Goal: Transaction & Acquisition: Purchase product/service

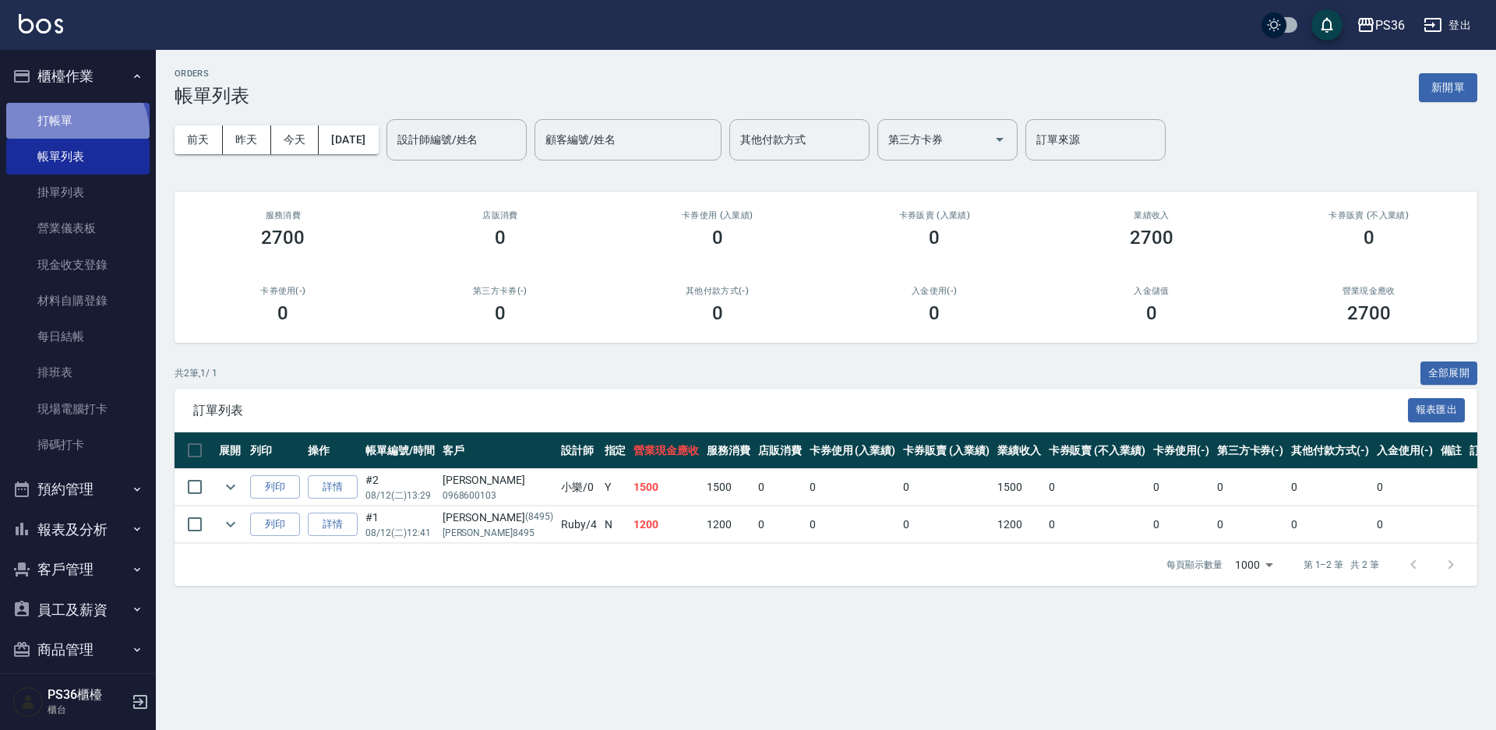
click at [66, 134] on link "打帳單" at bounding box center [77, 121] width 143 height 36
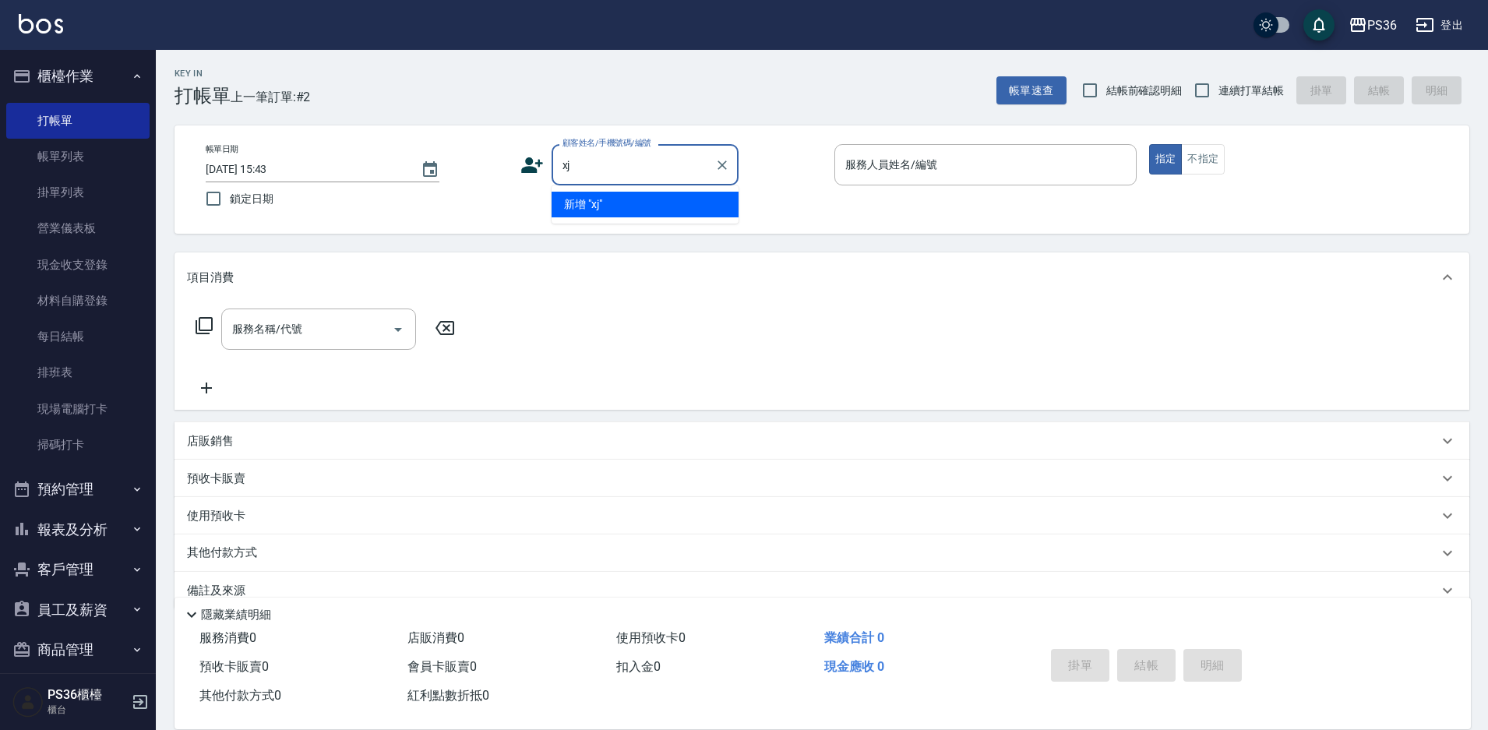
type input "x"
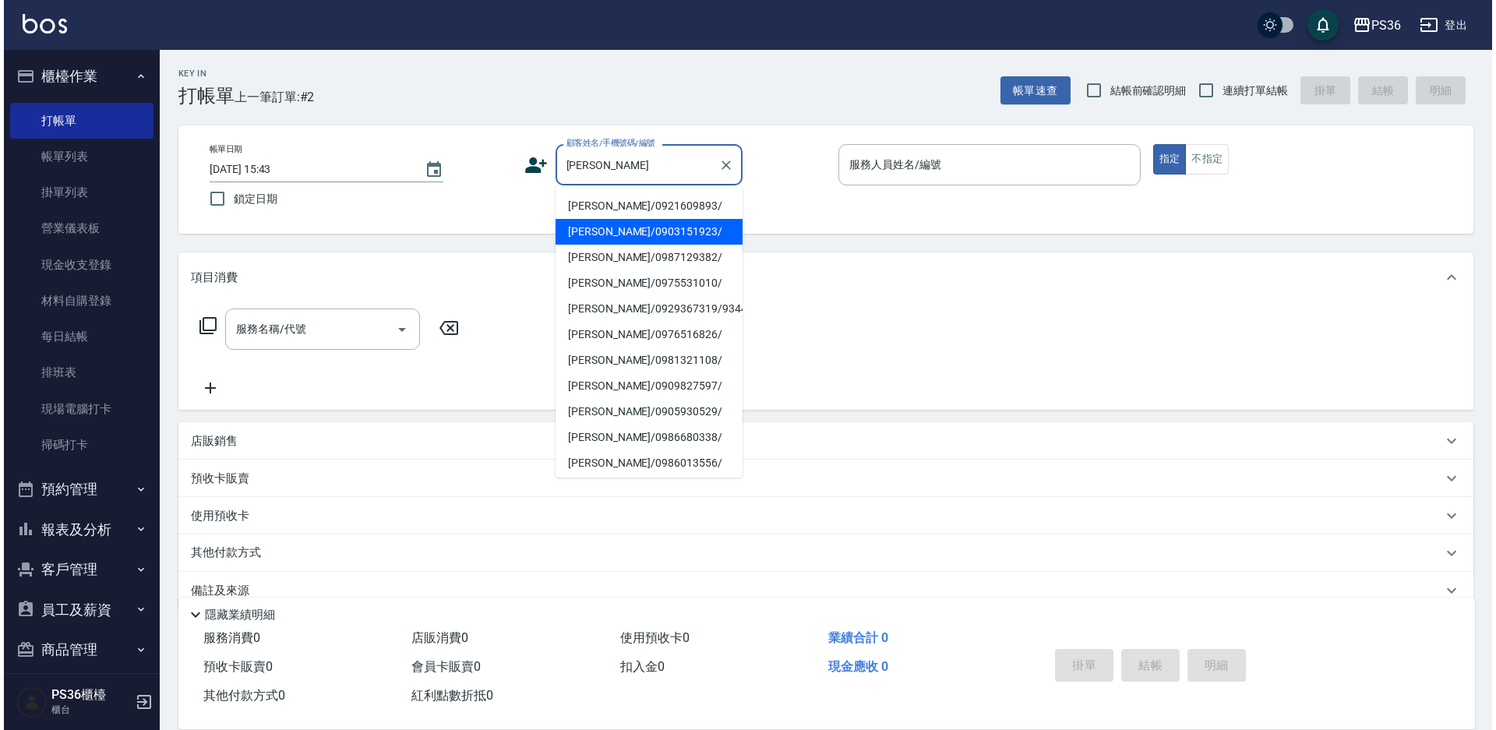
scroll to position [78, 0]
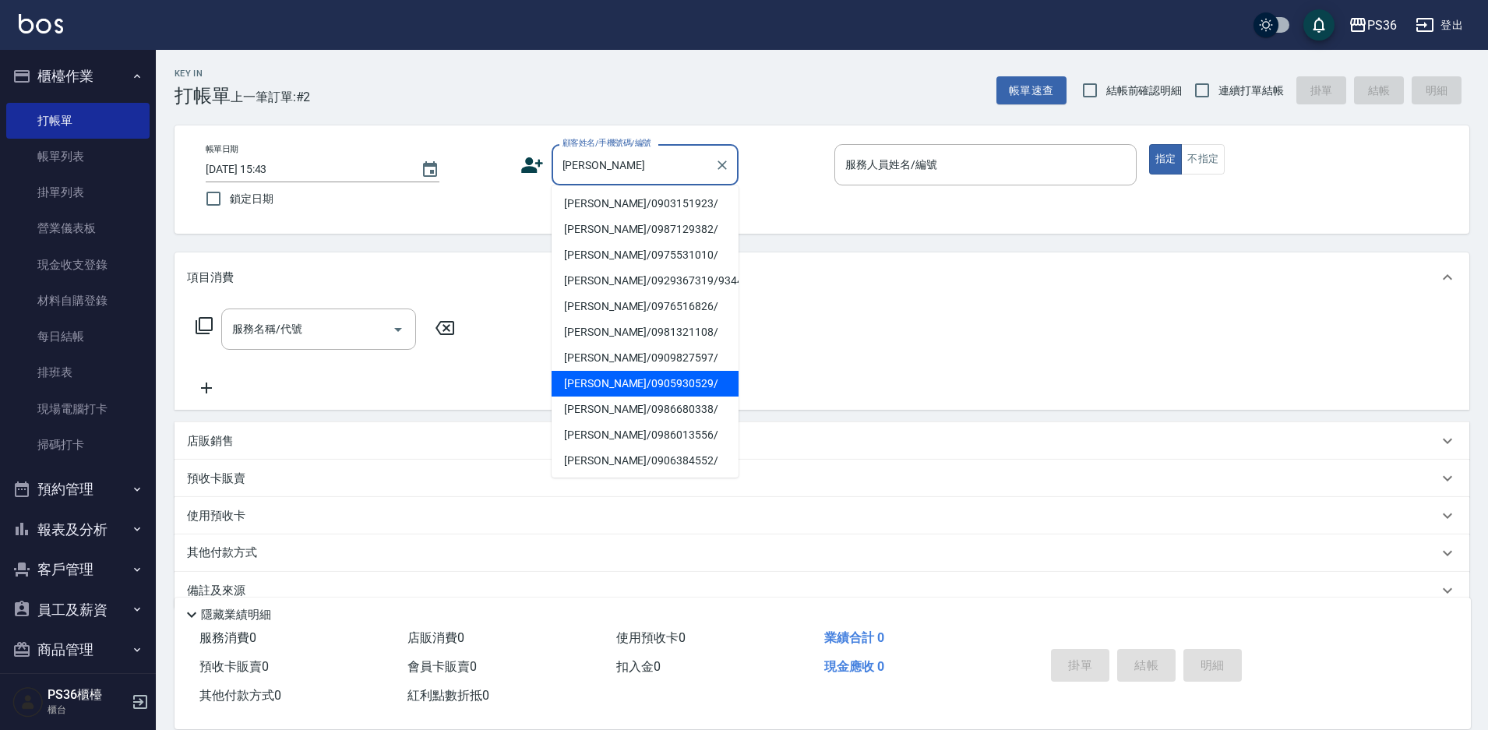
click at [665, 383] on li "[PERSON_NAME]/0905930529/" at bounding box center [645, 384] width 187 height 26
type input "[PERSON_NAME]/0905930529/"
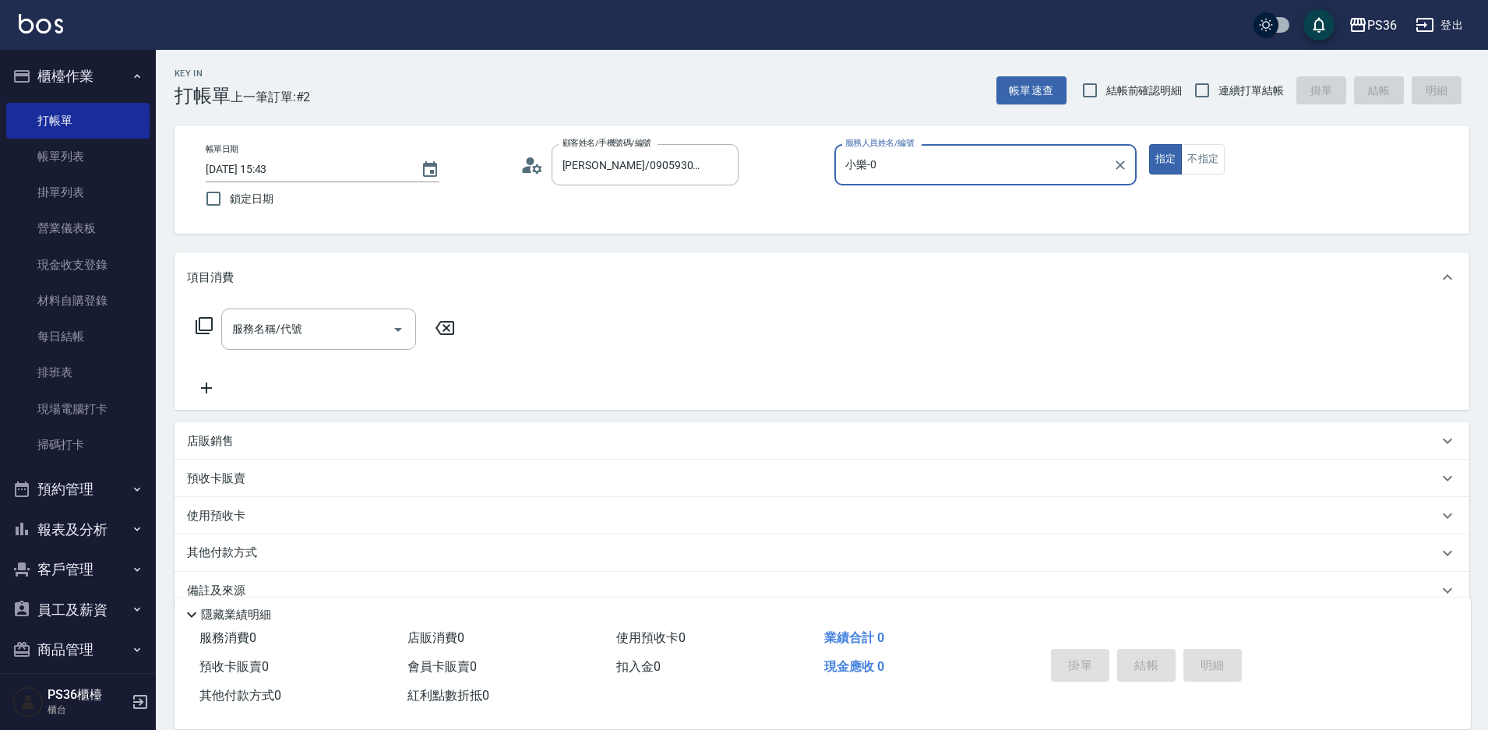
type input "小樂-0"
click at [536, 171] on icon at bounding box center [536, 168] width 9 height 9
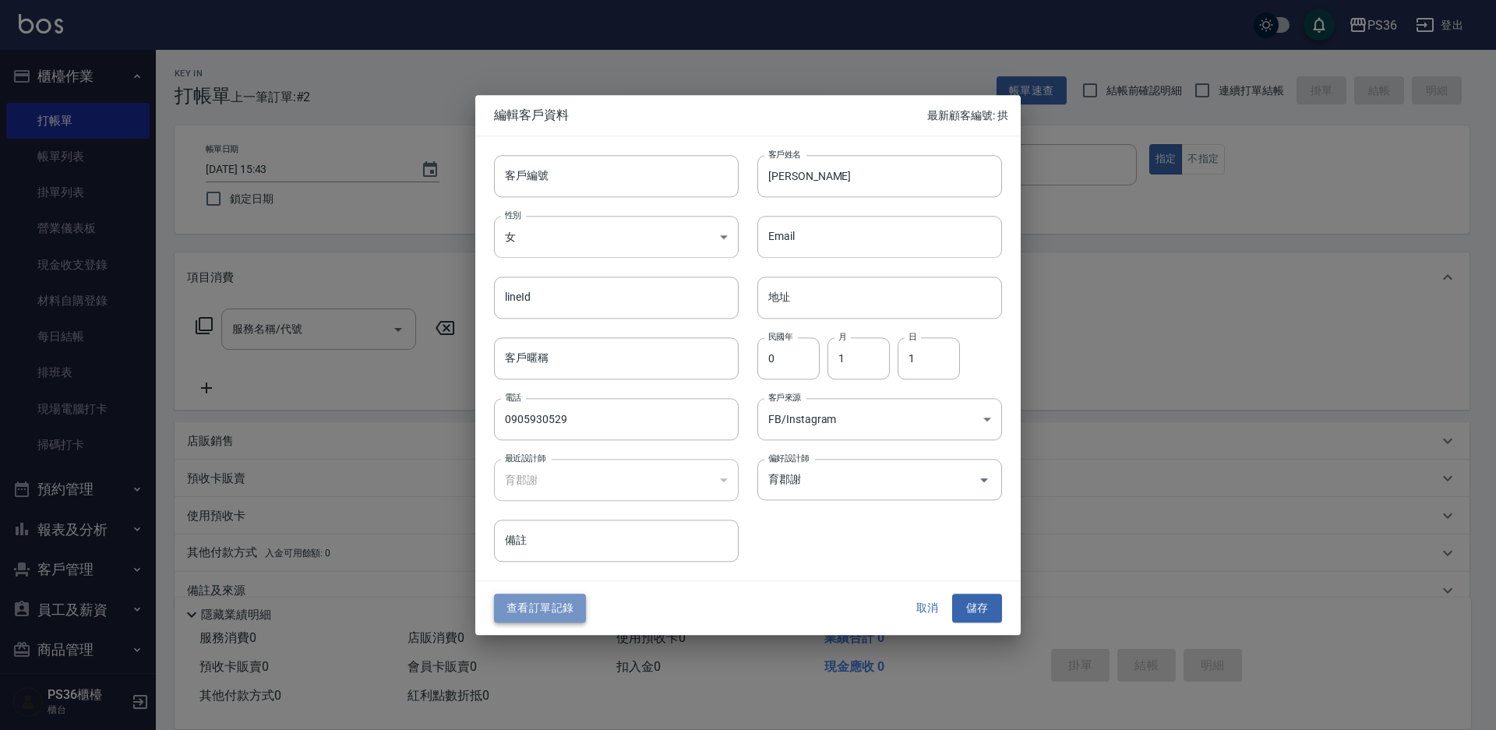
click at [550, 615] on button "查看訂單記錄" at bounding box center [540, 608] width 92 height 29
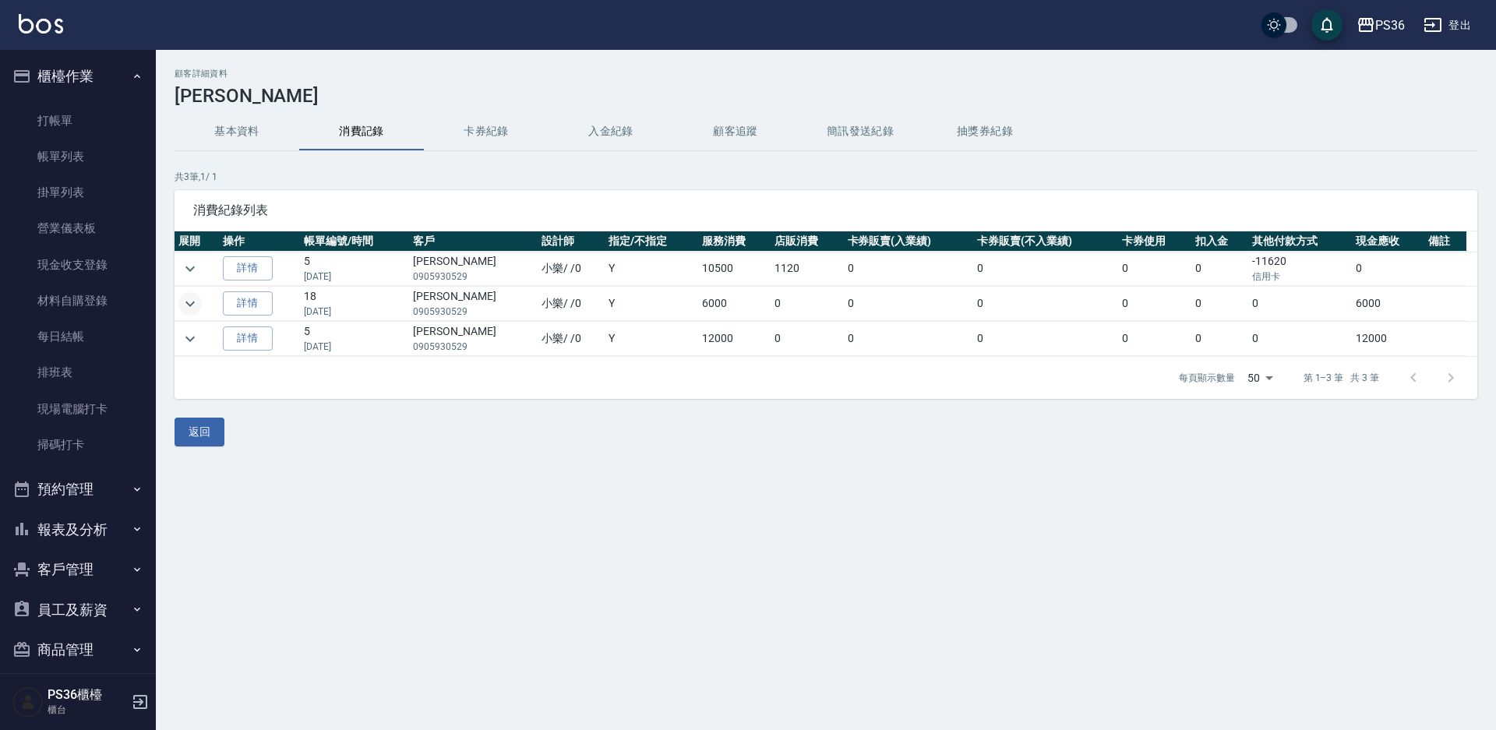
click at [194, 308] on icon "expand row" at bounding box center [190, 303] width 19 height 19
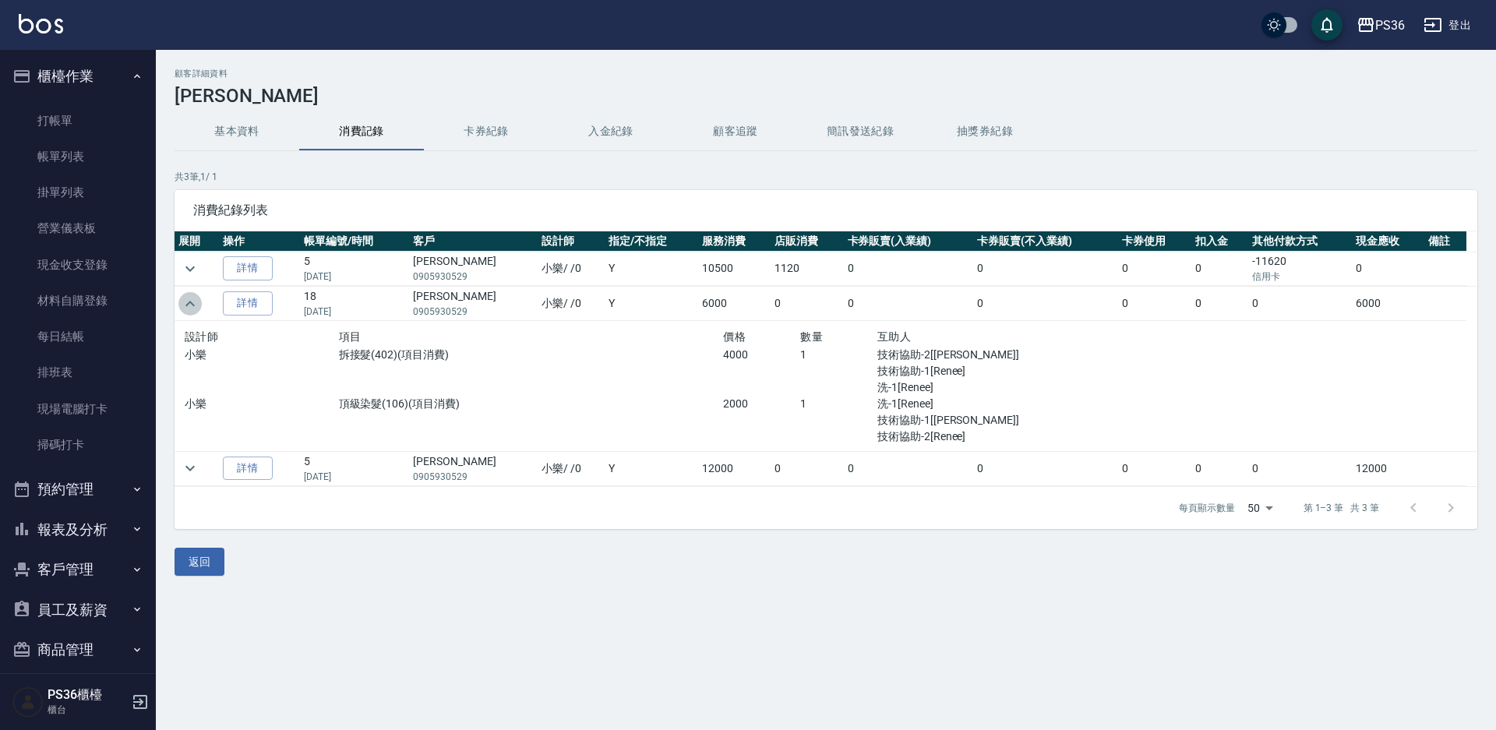
click at [194, 308] on icon "expand row" at bounding box center [190, 303] width 19 height 19
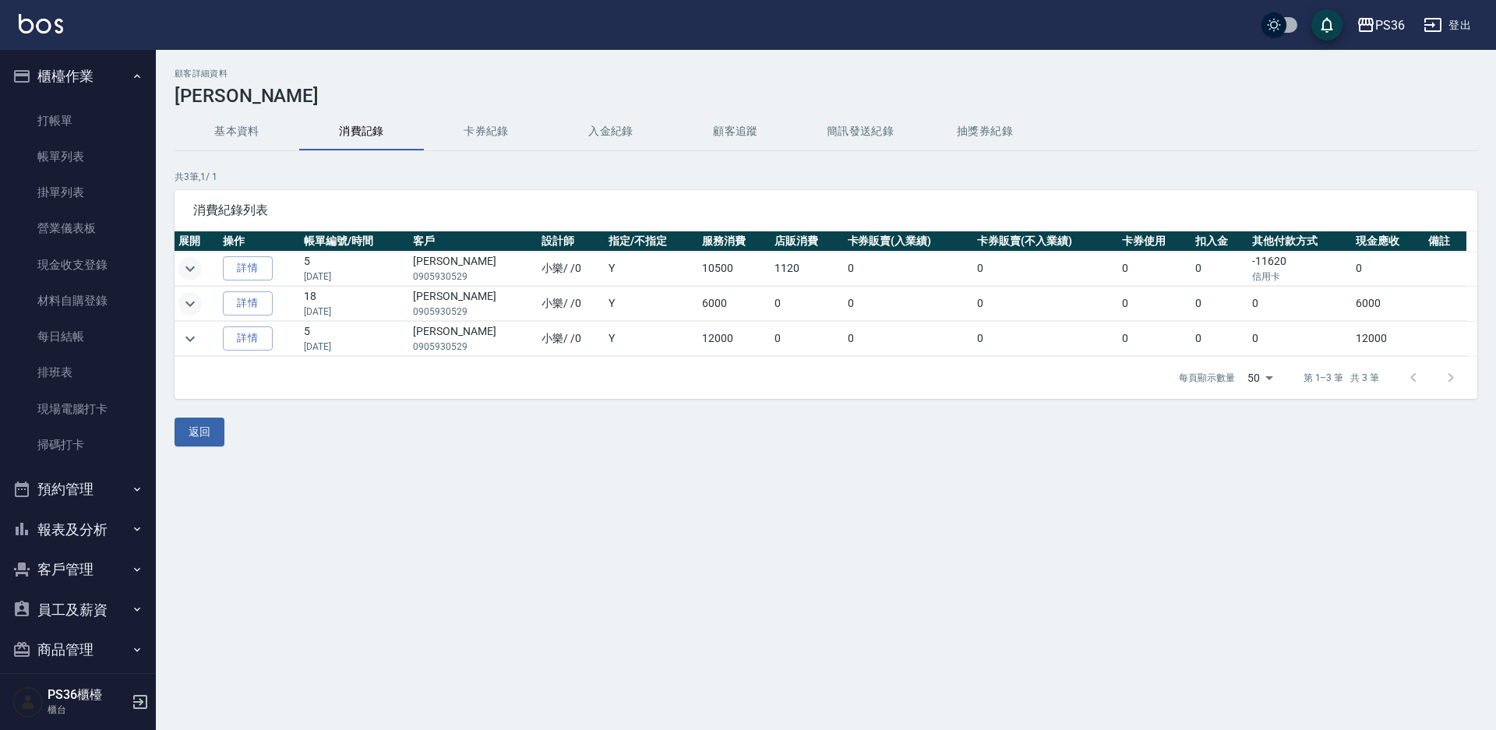
click at [191, 276] on icon "expand row" at bounding box center [190, 268] width 19 height 19
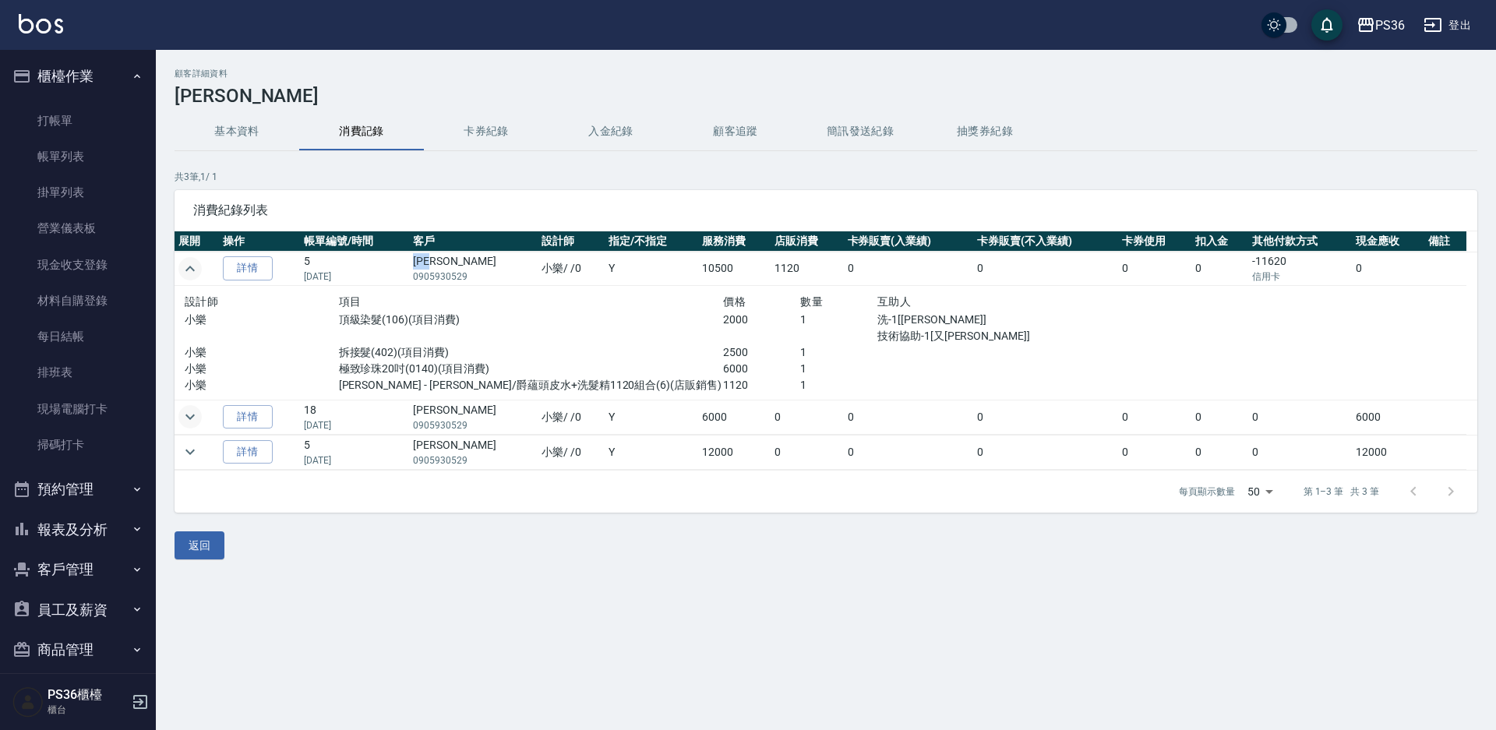
drag, startPoint x: 420, startPoint y: 259, endPoint x: 467, endPoint y: 259, distance: 47.5
click at [467, 259] on td "[PERSON_NAME]0905930529" at bounding box center [473, 269] width 129 height 34
copy td "[PERSON_NAME]"
click at [97, 128] on link "打帳單" at bounding box center [77, 121] width 143 height 36
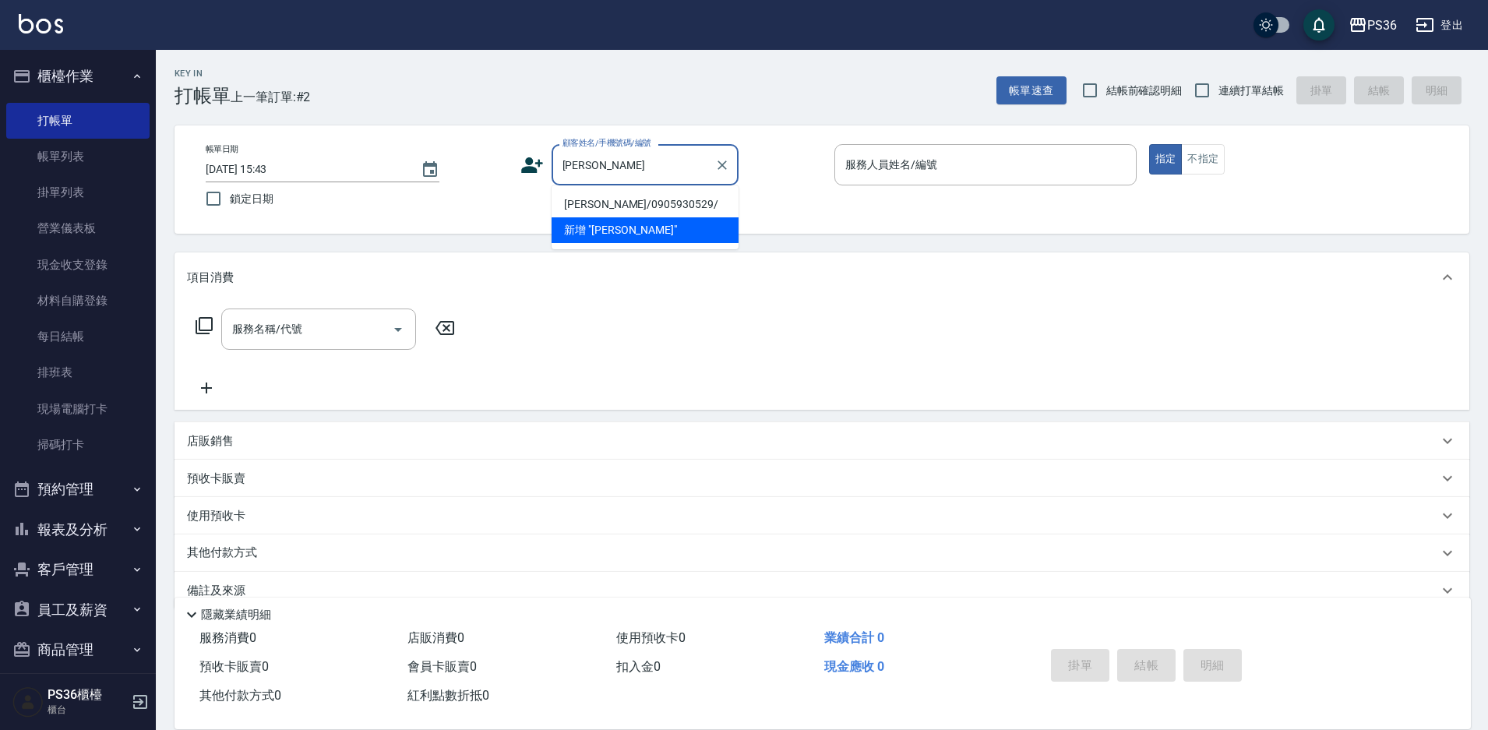
click at [598, 199] on li "[PERSON_NAME]/0905930529/" at bounding box center [645, 205] width 187 height 26
type input "[PERSON_NAME]/0905930529/"
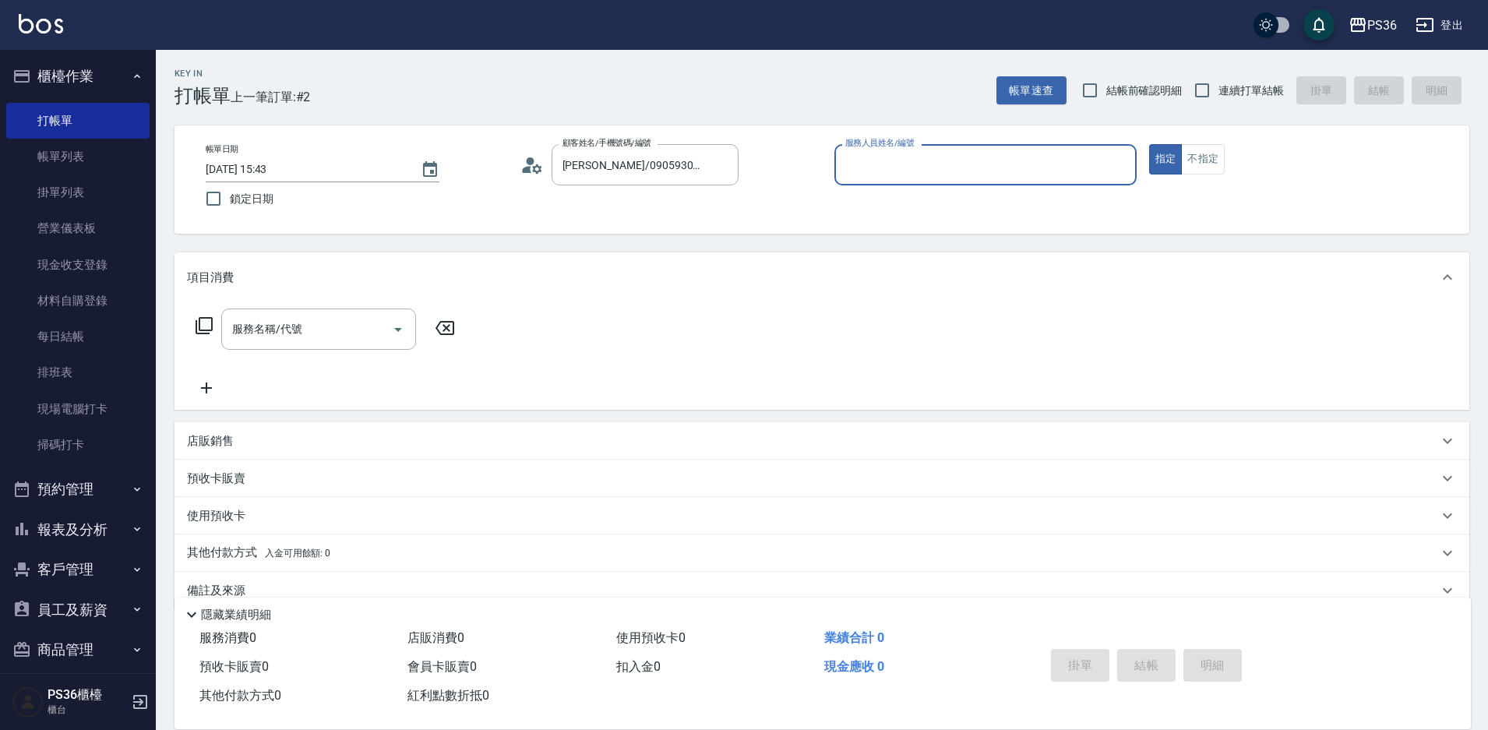
type input "小樂-0"
click at [203, 323] on icon at bounding box center [204, 325] width 19 height 19
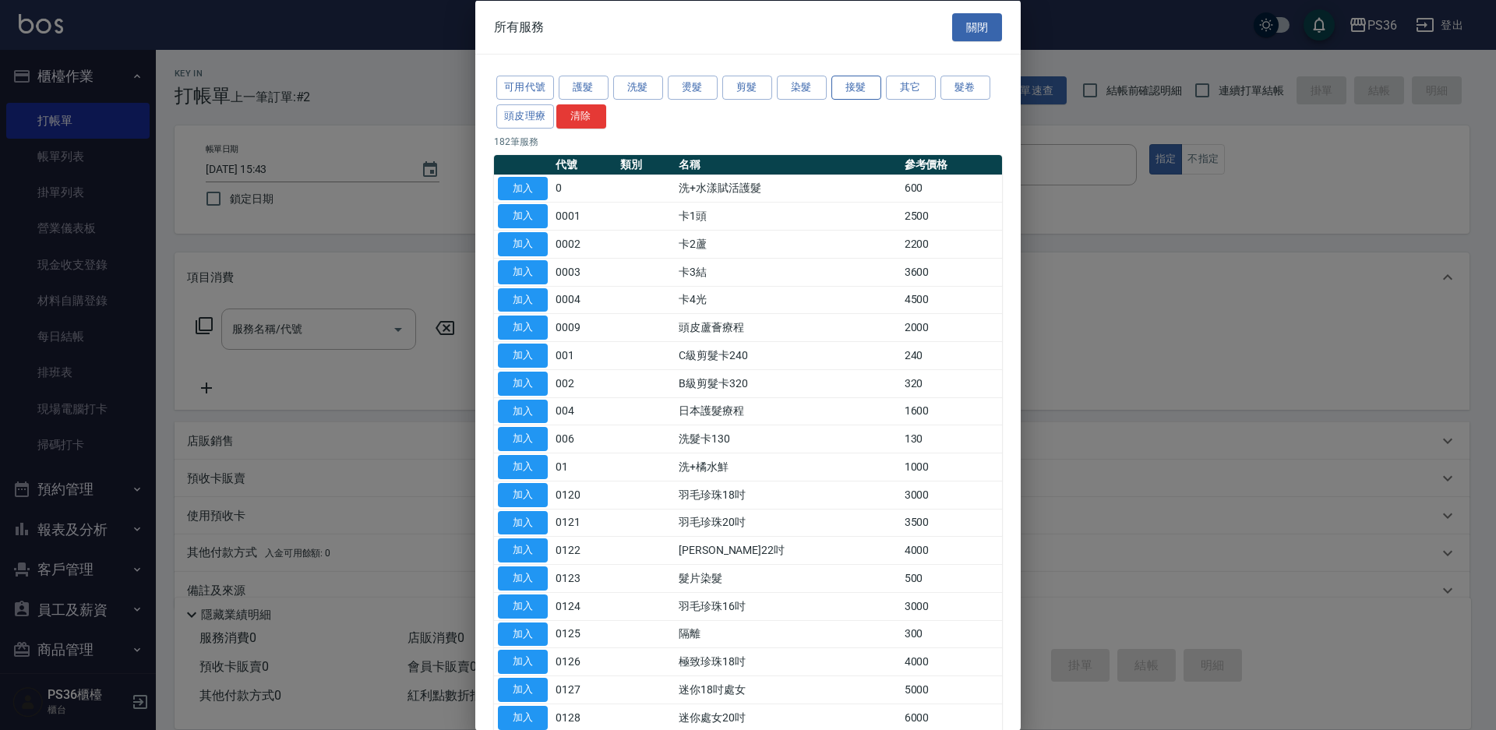
click at [844, 88] on button "接髮" at bounding box center [856, 88] width 50 height 24
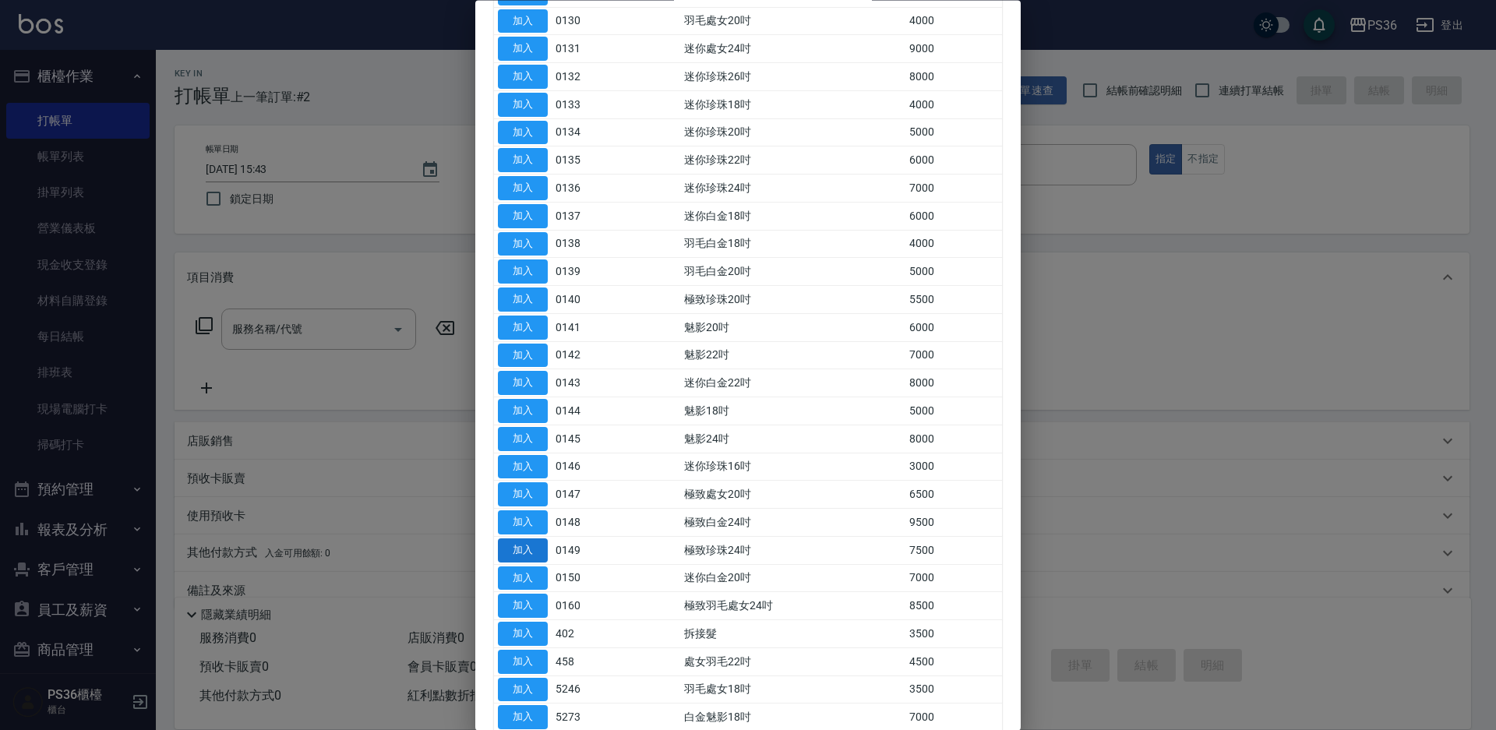
scroll to position [545, 0]
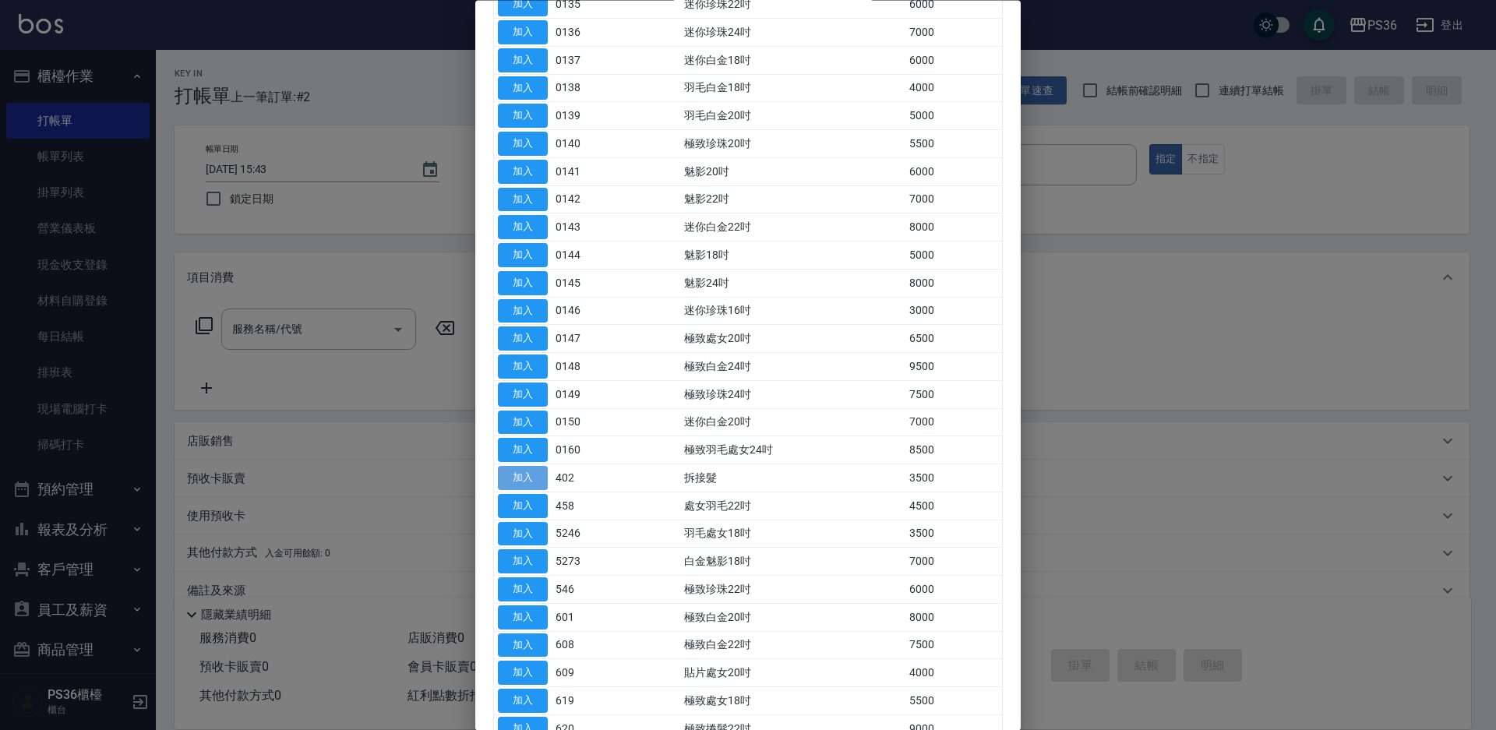
click at [523, 476] on button "加入" at bounding box center [523, 479] width 50 height 24
type input "拆接髮(402)"
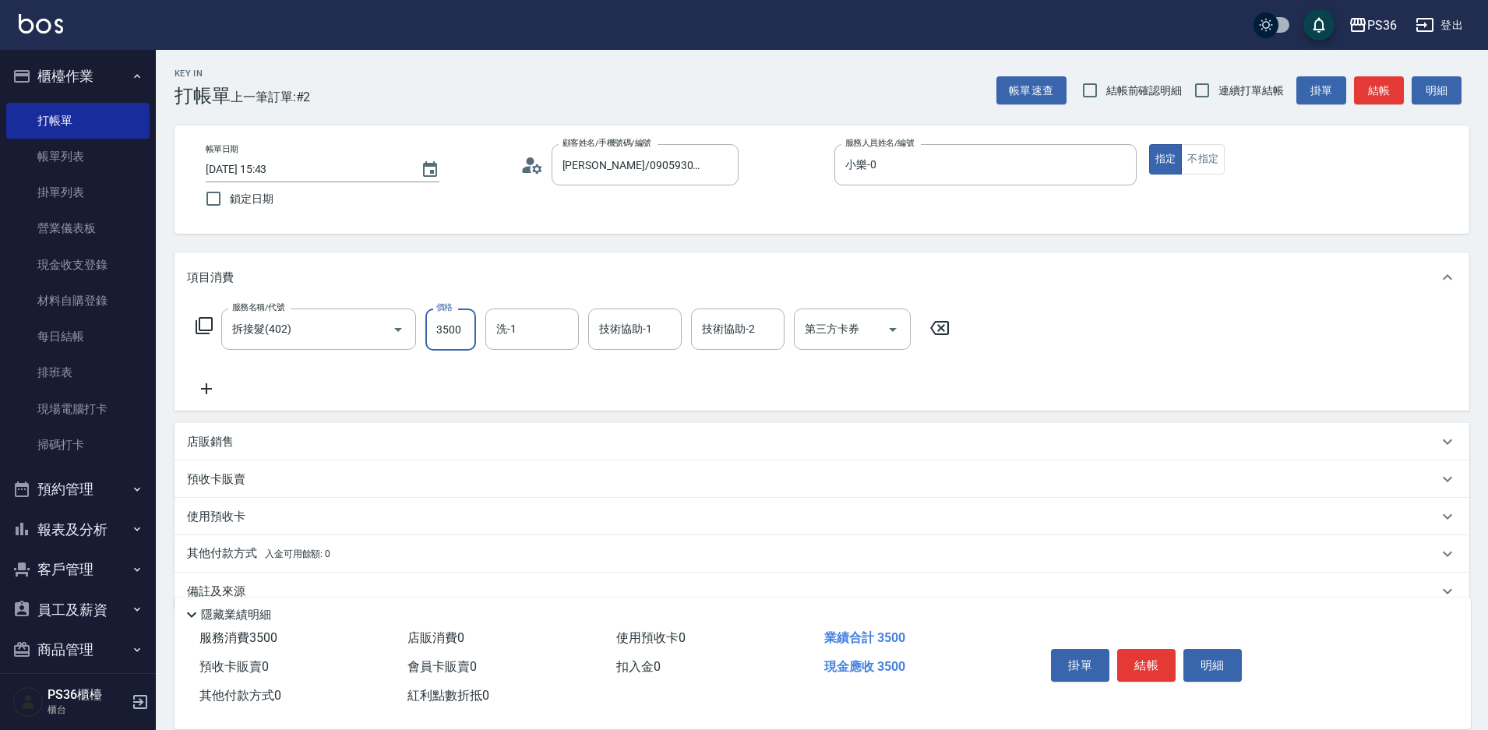
click at [464, 323] on input "3500" at bounding box center [450, 329] width 51 height 42
type input "4000"
click at [1148, 656] on button "結帳" at bounding box center [1146, 665] width 58 height 33
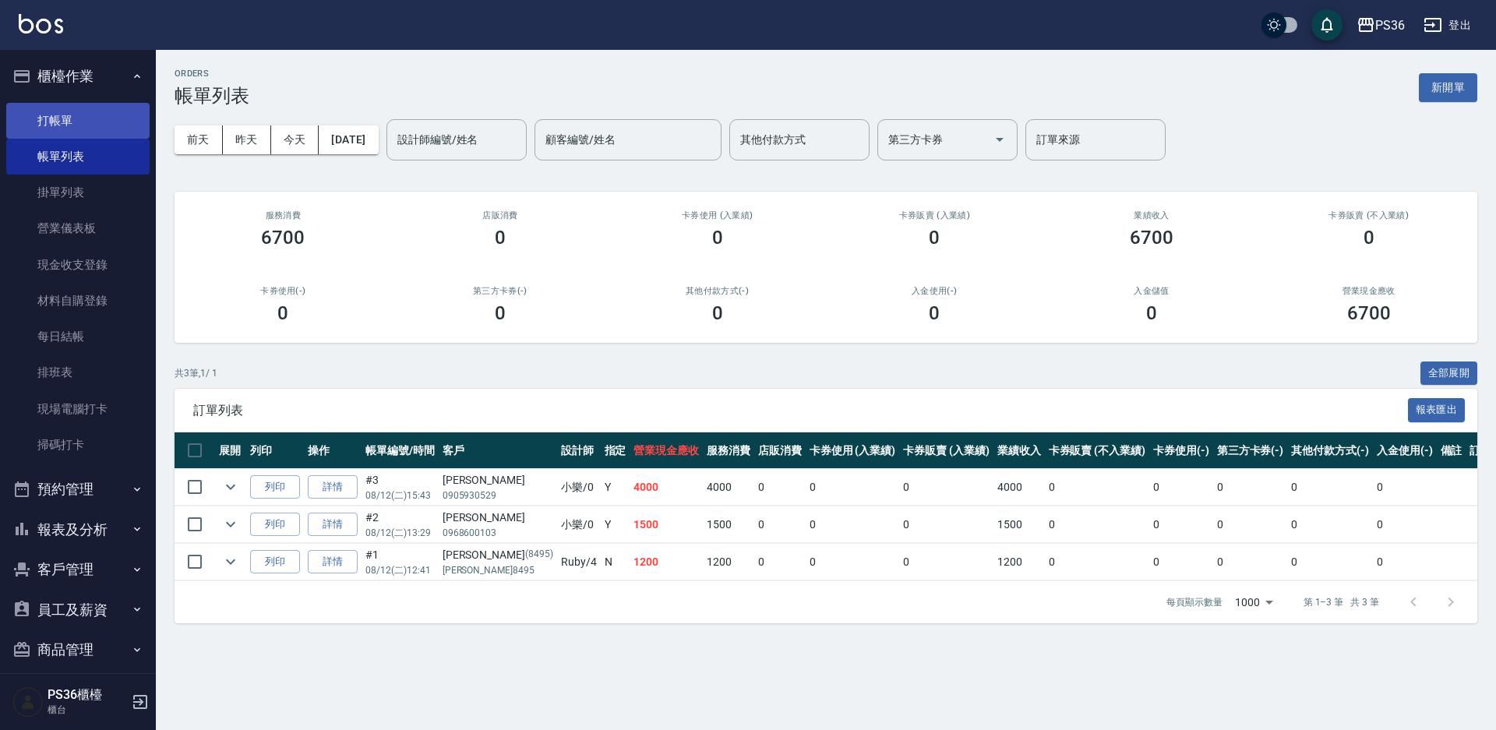
click at [111, 132] on link "打帳單" at bounding box center [77, 121] width 143 height 36
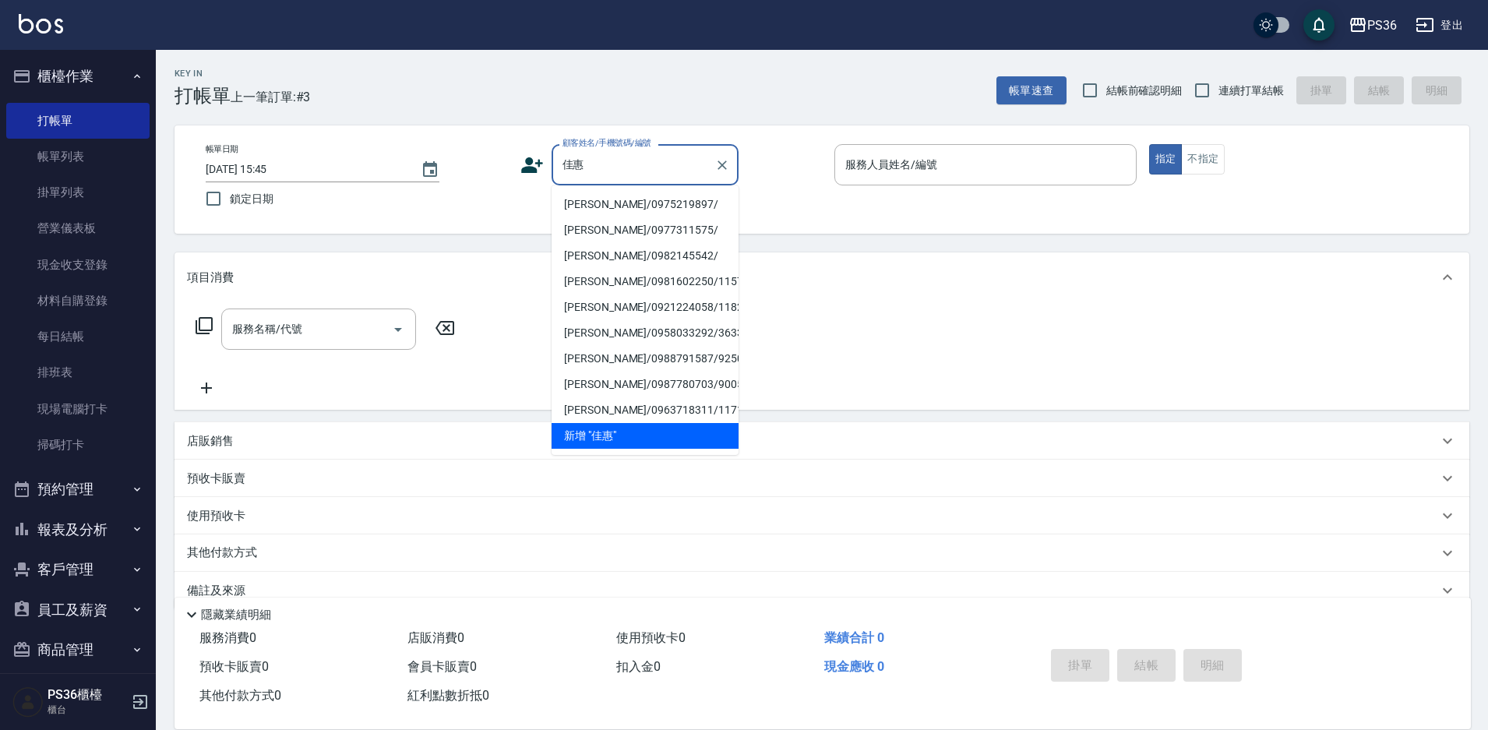
click at [690, 200] on li "[PERSON_NAME]/0975219897/" at bounding box center [645, 205] width 187 height 26
type input "[PERSON_NAME]/0975219897/"
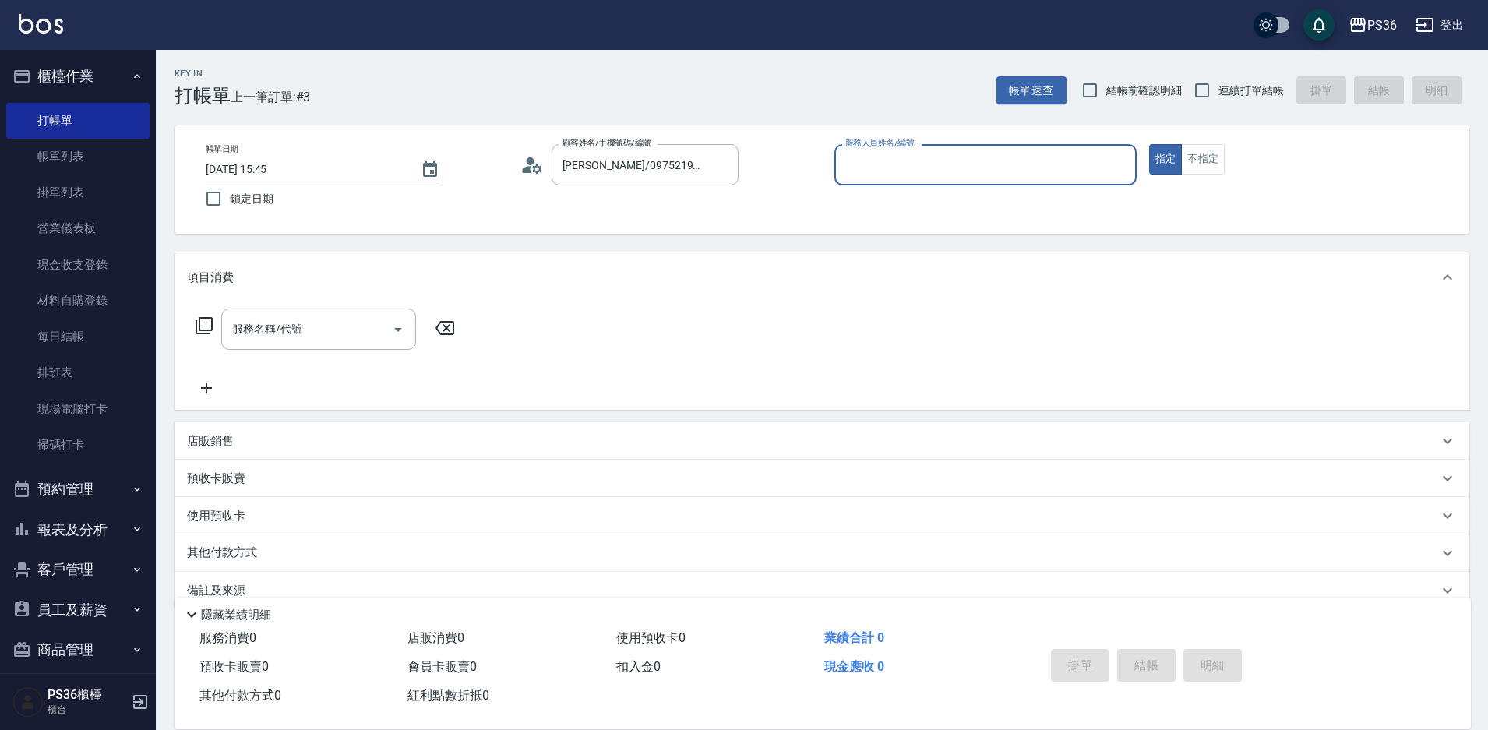
type input "小樂-0"
click at [212, 326] on icon at bounding box center [204, 325] width 17 height 17
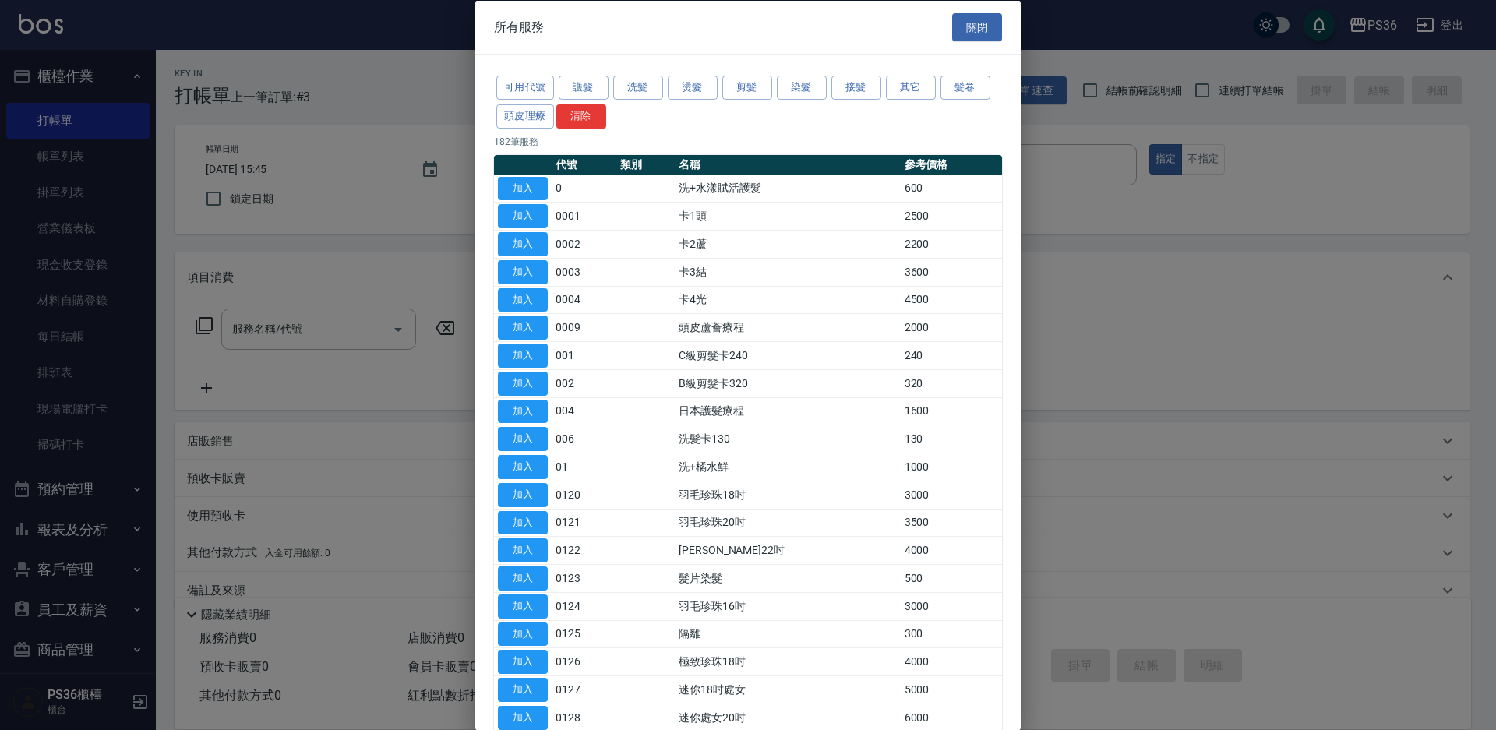
click at [882, 89] on div "可用代號 護髮 洗髮 燙髮 剪髮 染髮 接髮 其它 髮卷 頭皮理療 清除" at bounding box center [748, 102] width 508 height 58
click at [850, 90] on button "接髮" at bounding box center [856, 88] width 50 height 24
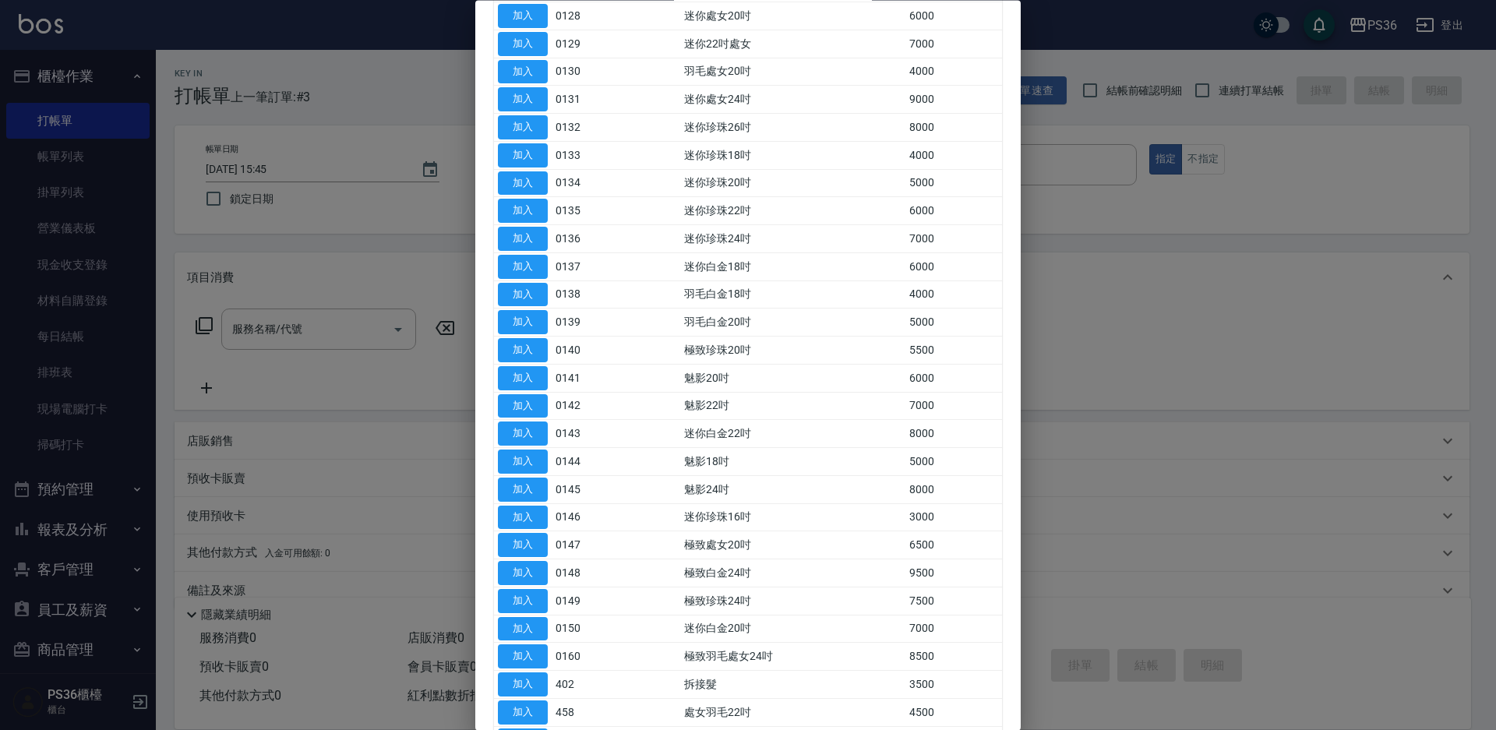
scroll to position [467, 0]
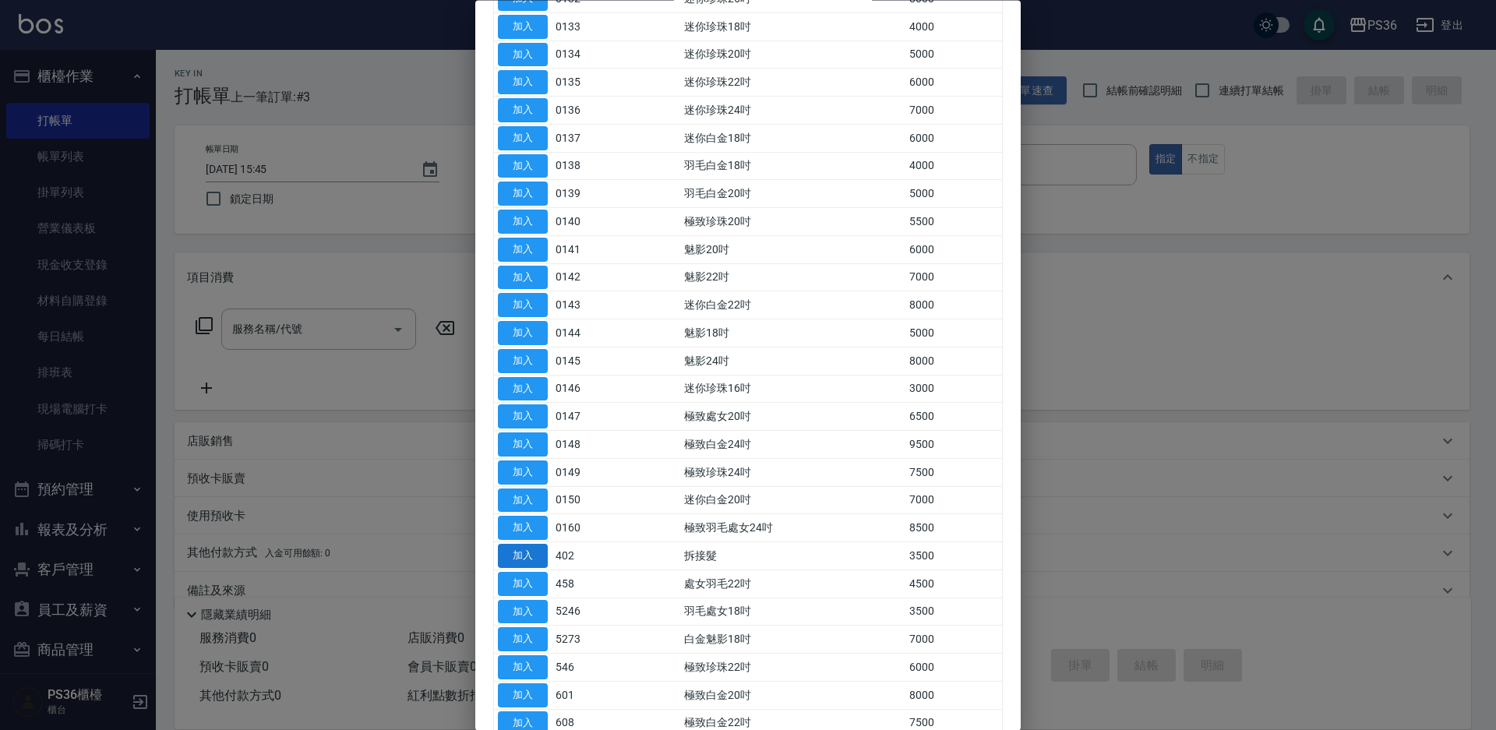
click at [508, 554] on button "加入" at bounding box center [523, 557] width 50 height 24
type input "拆接髮(402)"
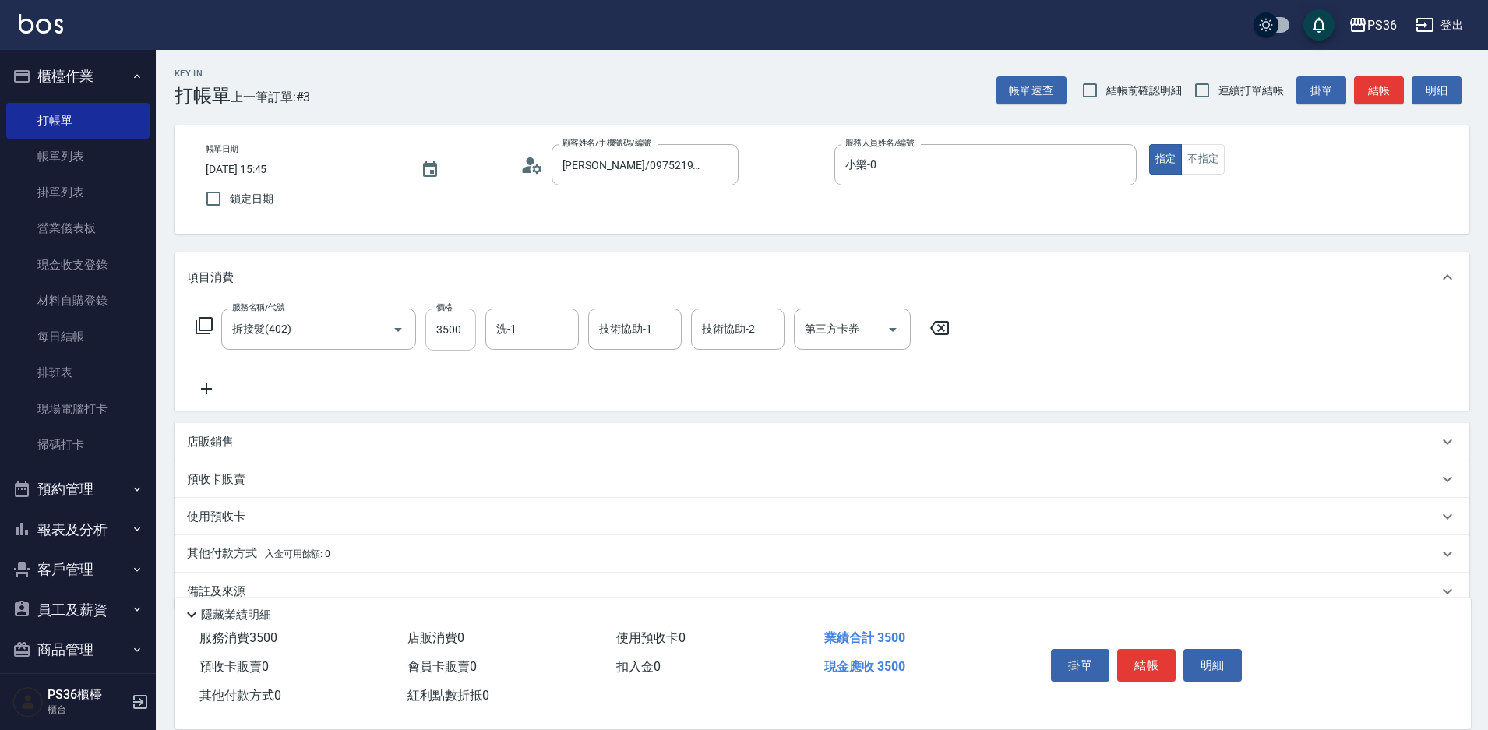
click at [464, 325] on input "3500" at bounding box center [450, 329] width 51 height 42
type input "1500"
click at [206, 326] on icon at bounding box center [204, 325] width 19 height 19
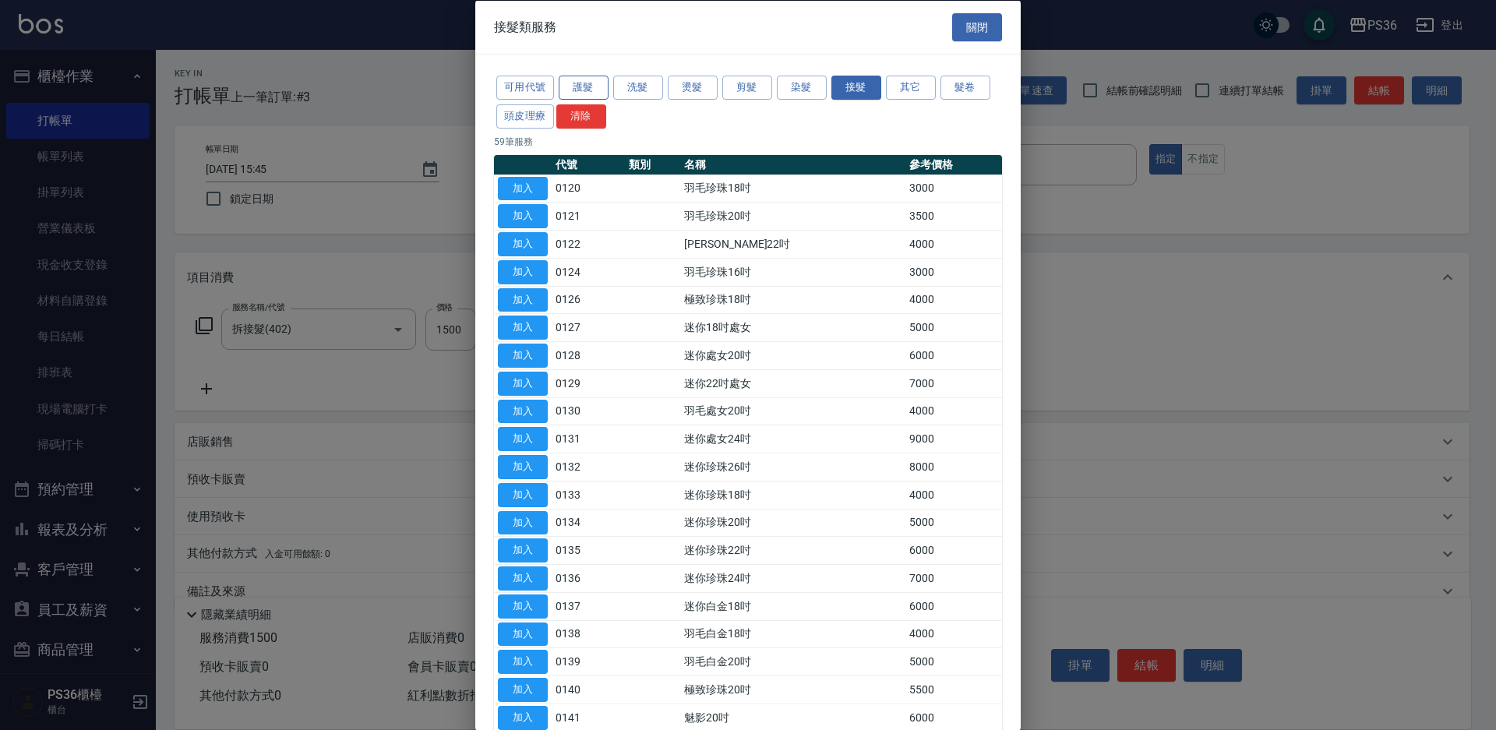
click at [591, 87] on button "護髮" at bounding box center [584, 88] width 50 height 24
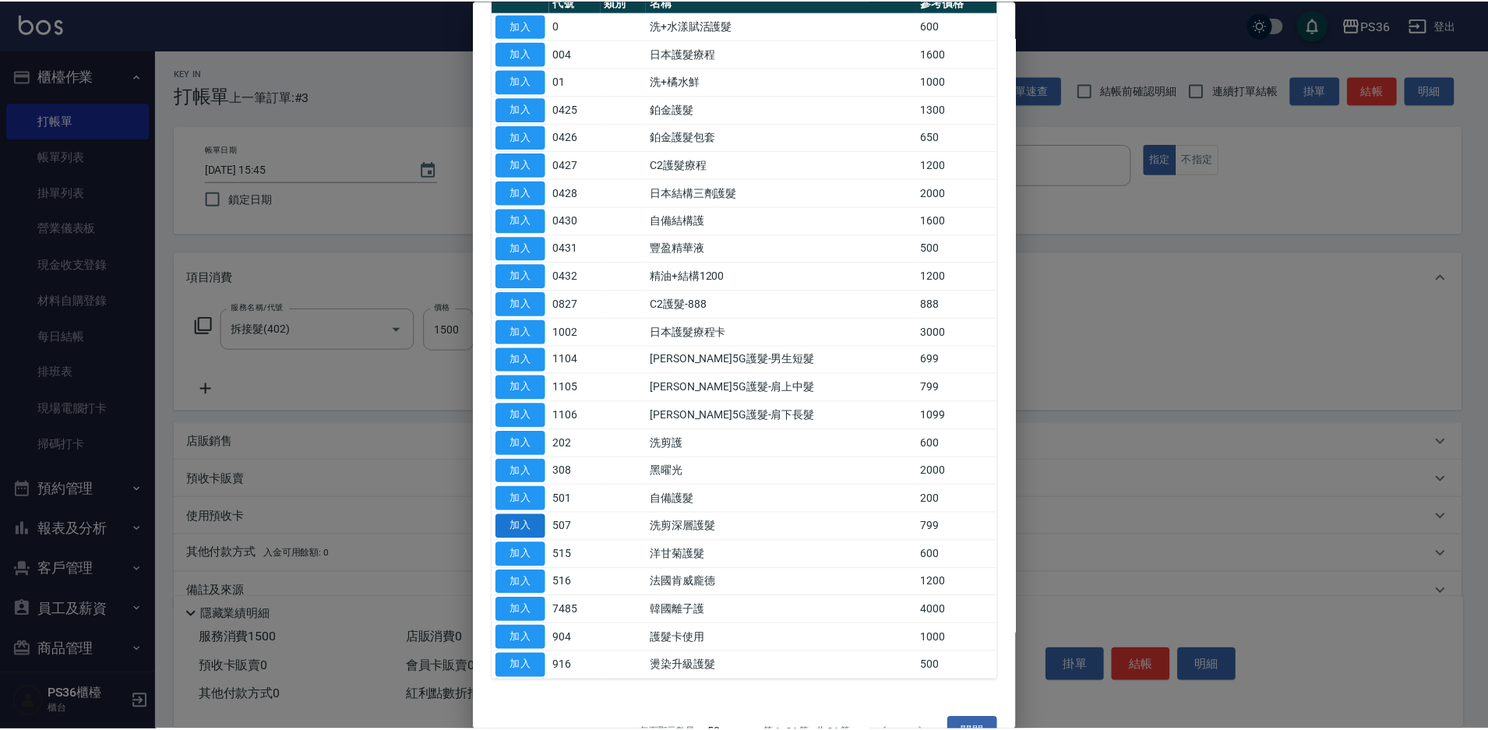
scroll to position [199, 0]
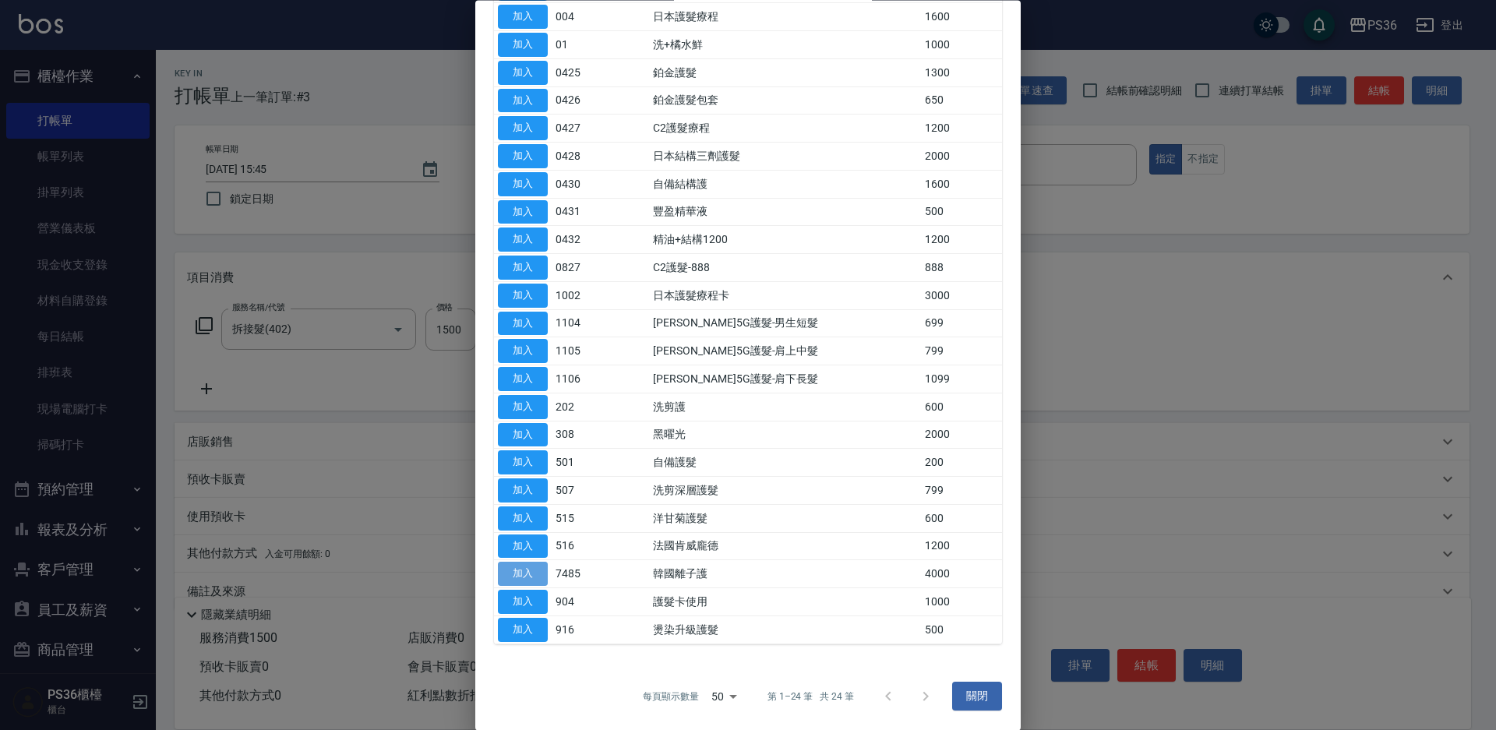
click at [537, 568] on button "加入" at bounding box center [523, 574] width 50 height 24
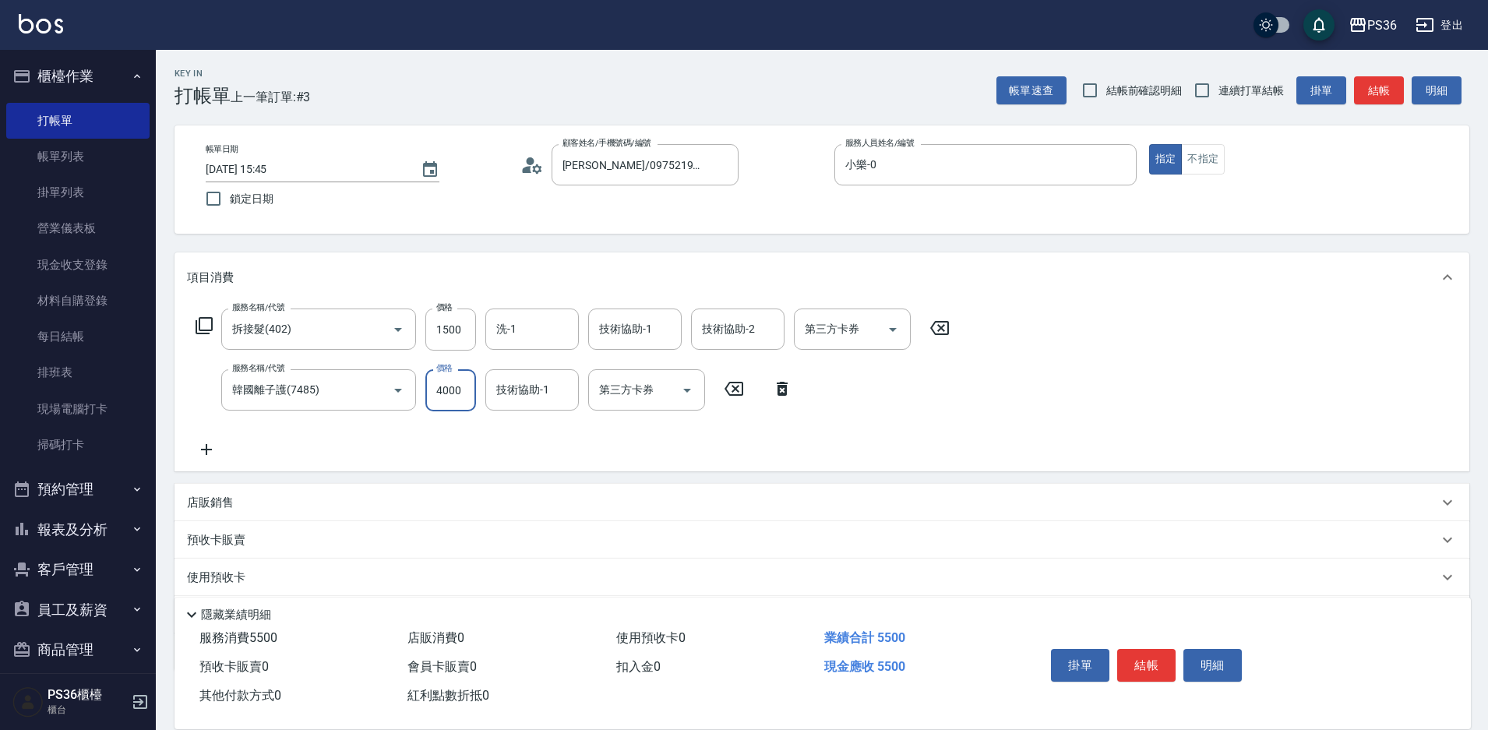
click at [473, 401] on input "4000" at bounding box center [450, 390] width 51 height 42
drag, startPoint x: 473, startPoint y: 394, endPoint x: 361, endPoint y: 418, distance: 113.8
click at [428, 405] on input "400035" at bounding box center [450, 390] width 51 height 42
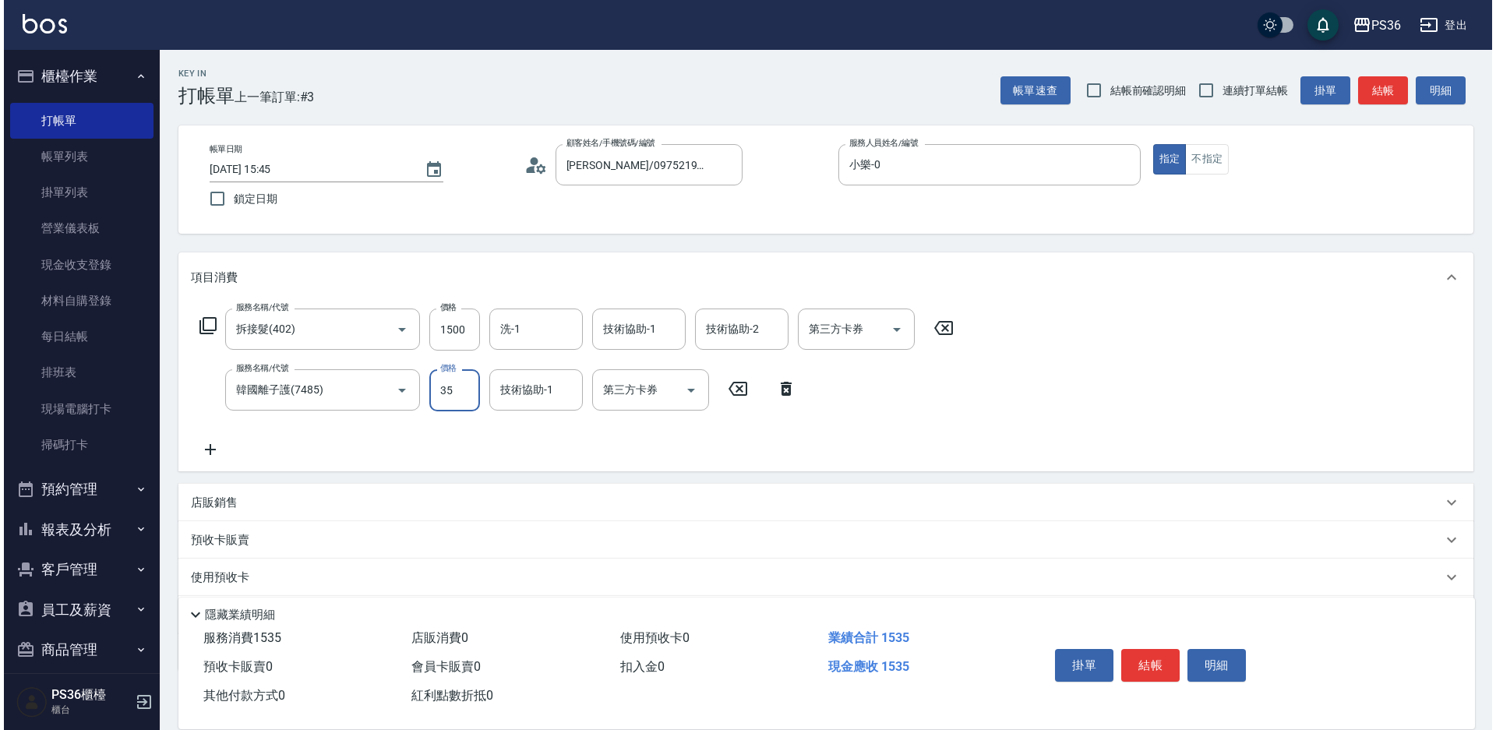
scroll to position [0, 0]
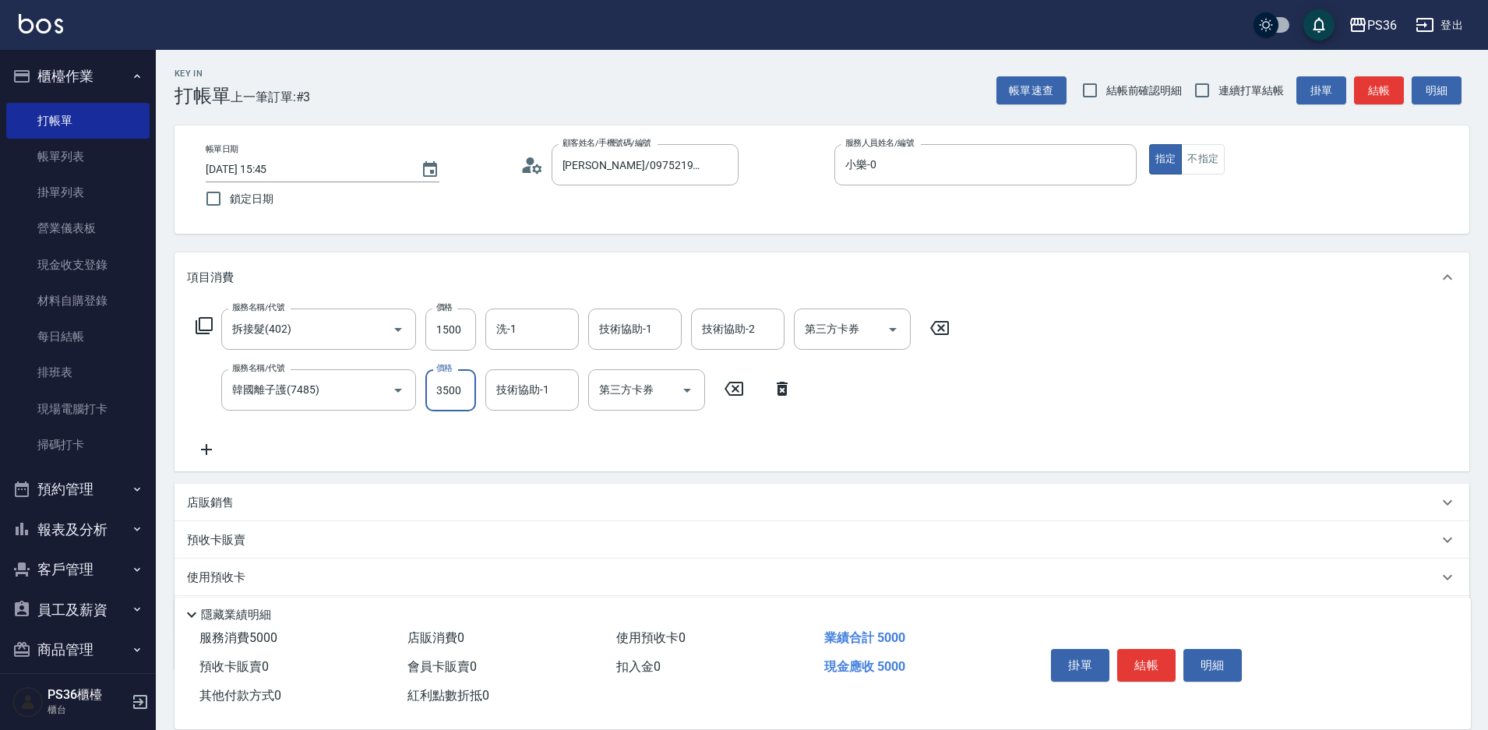
type input "3500"
click at [197, 323] on icon at bounding box center [204, 325] width 17 height 17
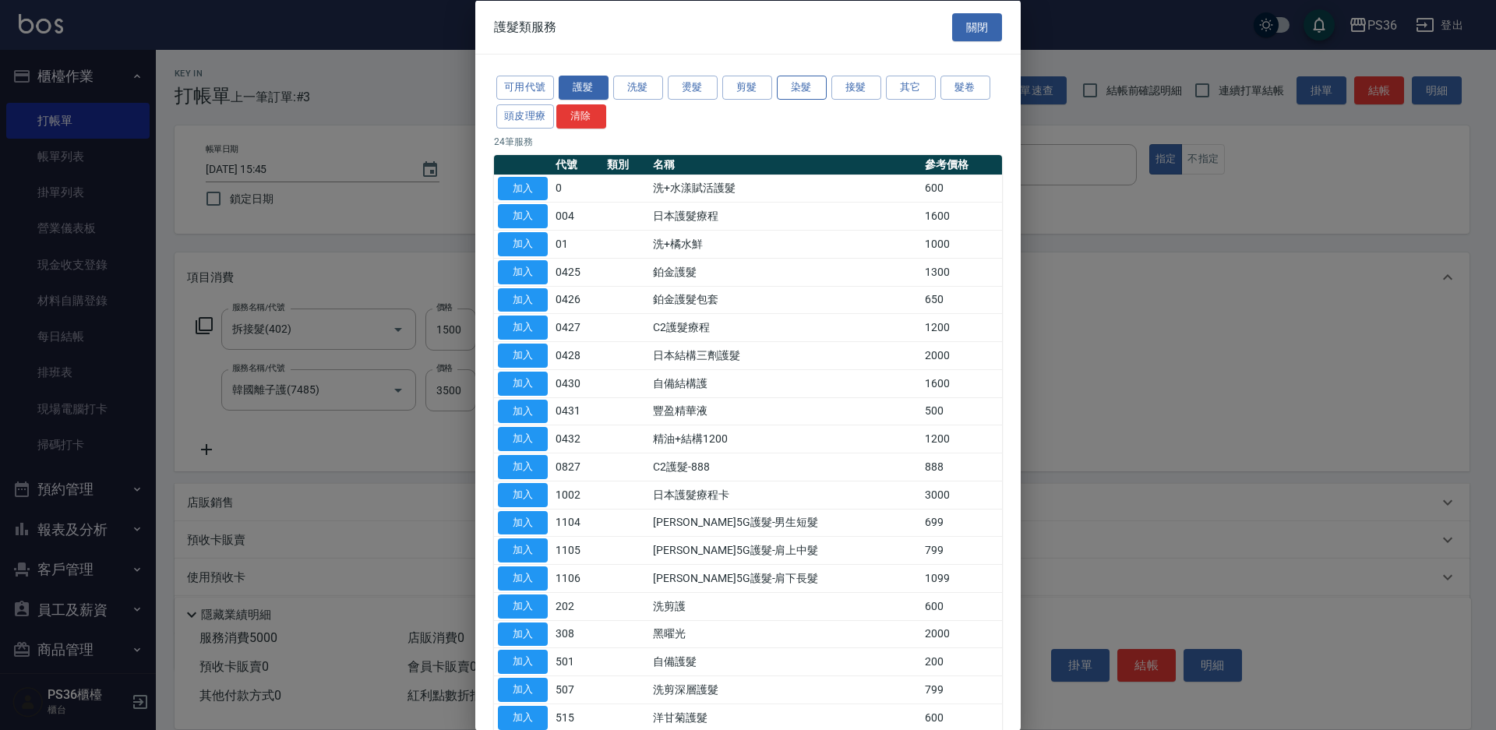
click at [826, 82] on button "染髮" at bounding box center [802, 88] width 50 height 24
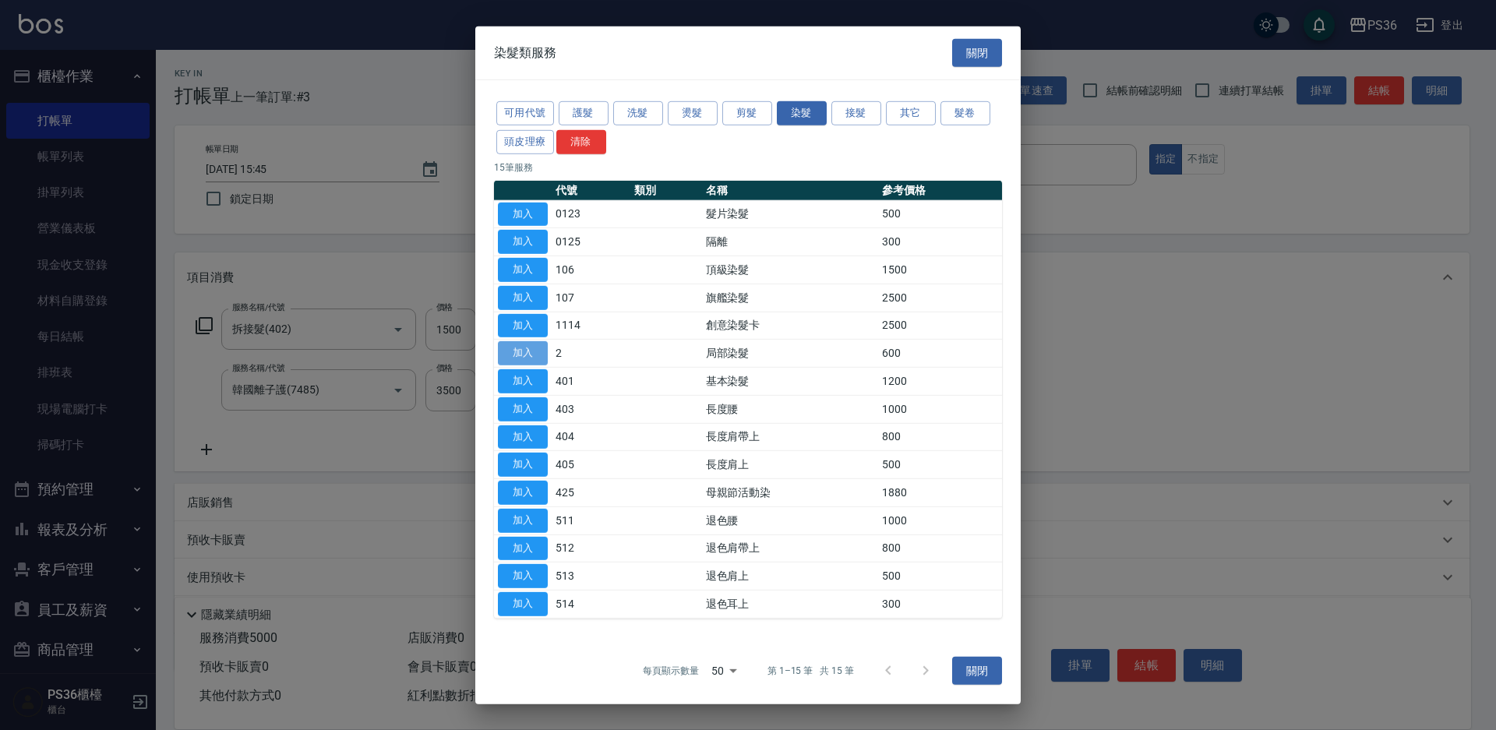
click at [520, 346] on button "加入" at bounding box center [523, 353] width 50 height 24
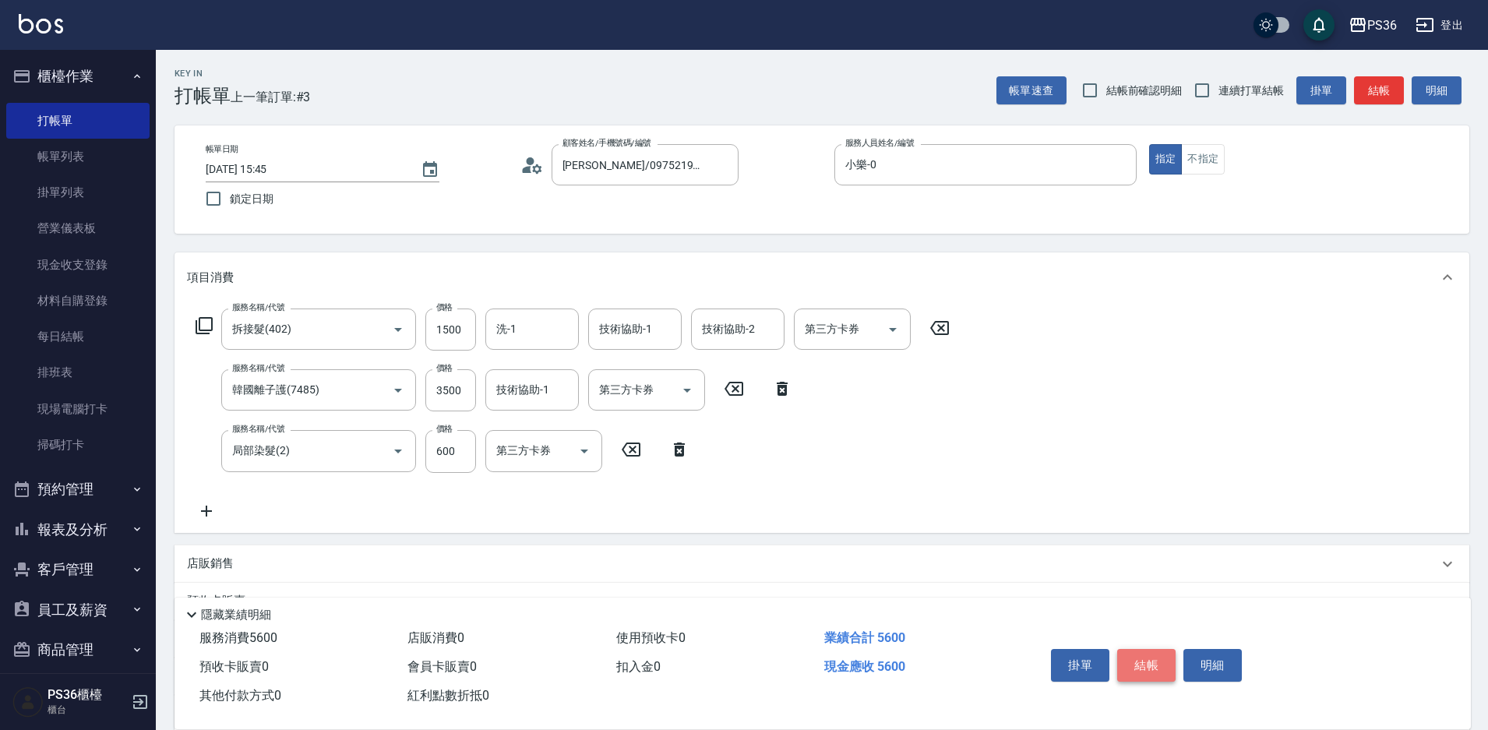
click at [1143, 649] on button "結帳" at bounding box center [1146, 665] width 58 height 33
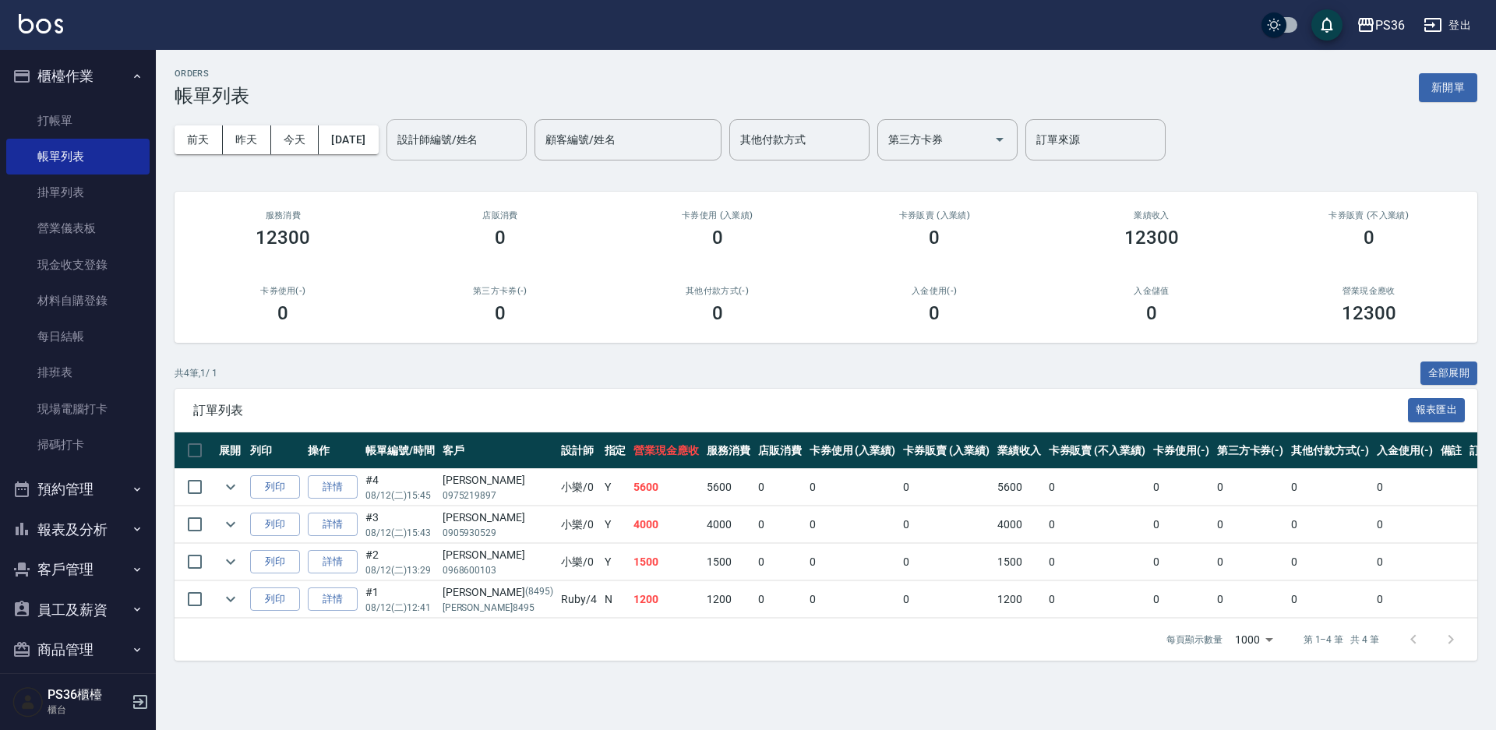
click at [485, 136] on div "設計師編號/姓名 設計師編號/姓名" at bounding box center [456, 139] width 140 height 41
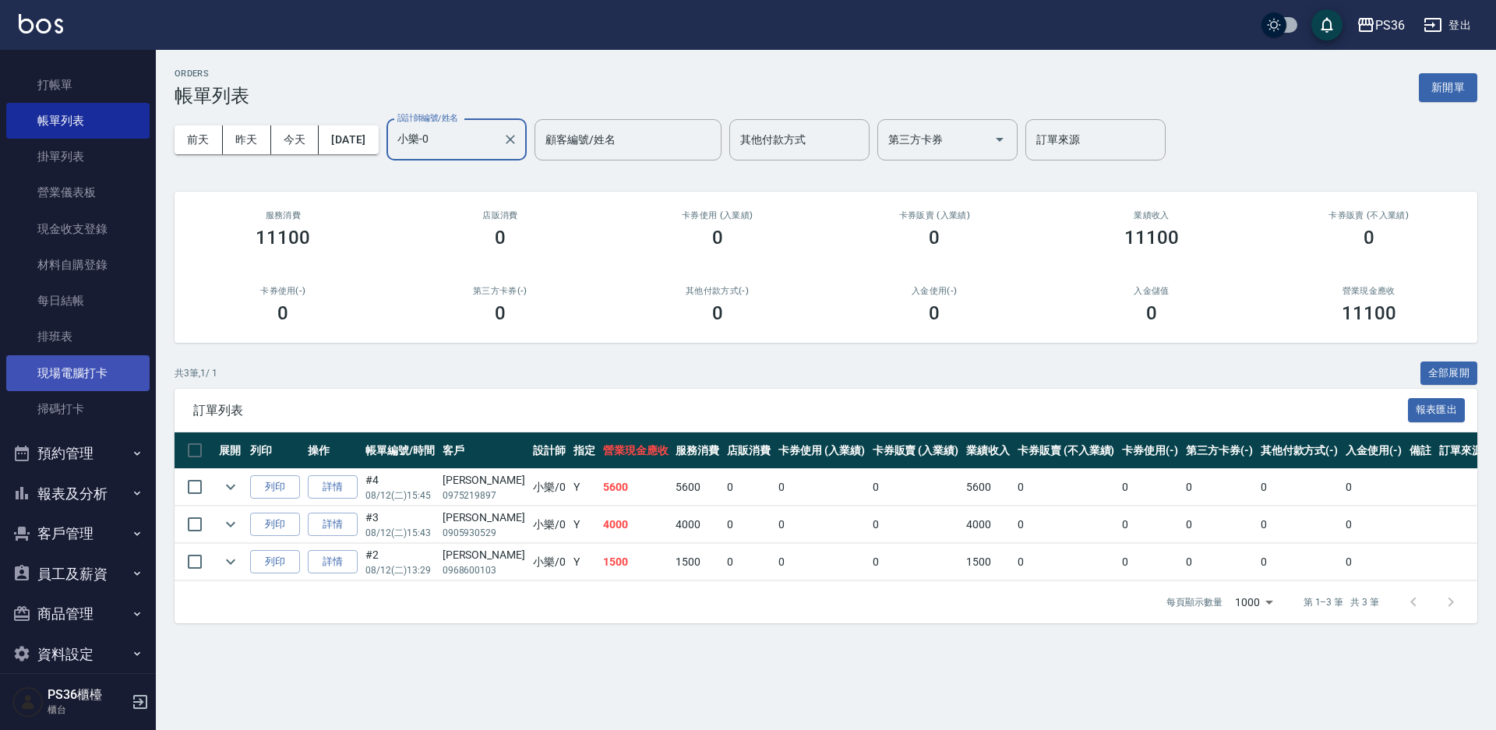
scroll to position [55, 0]
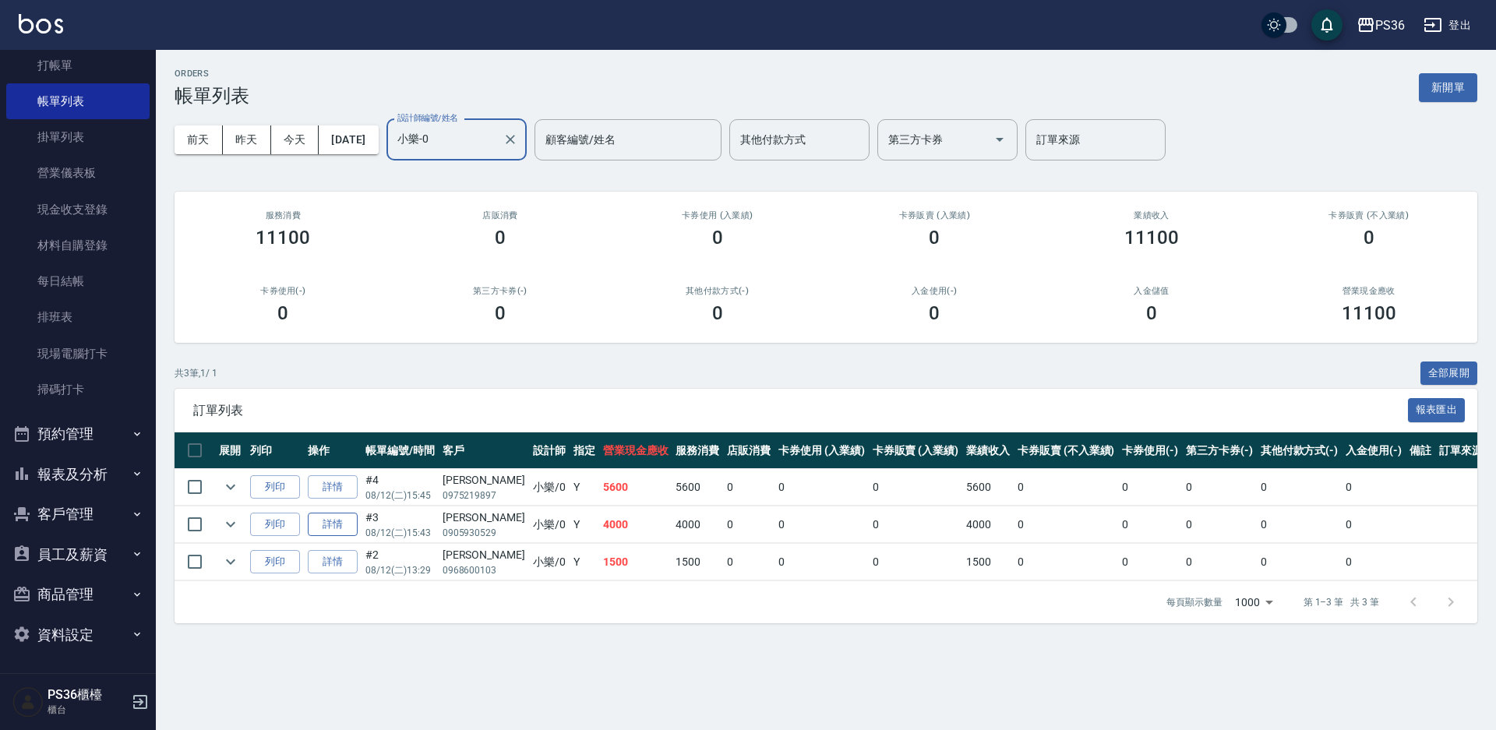
type input "小樂-0"
click at [347, 529] on link "詳情" at bounding box center [333, 525] width 50 height 24
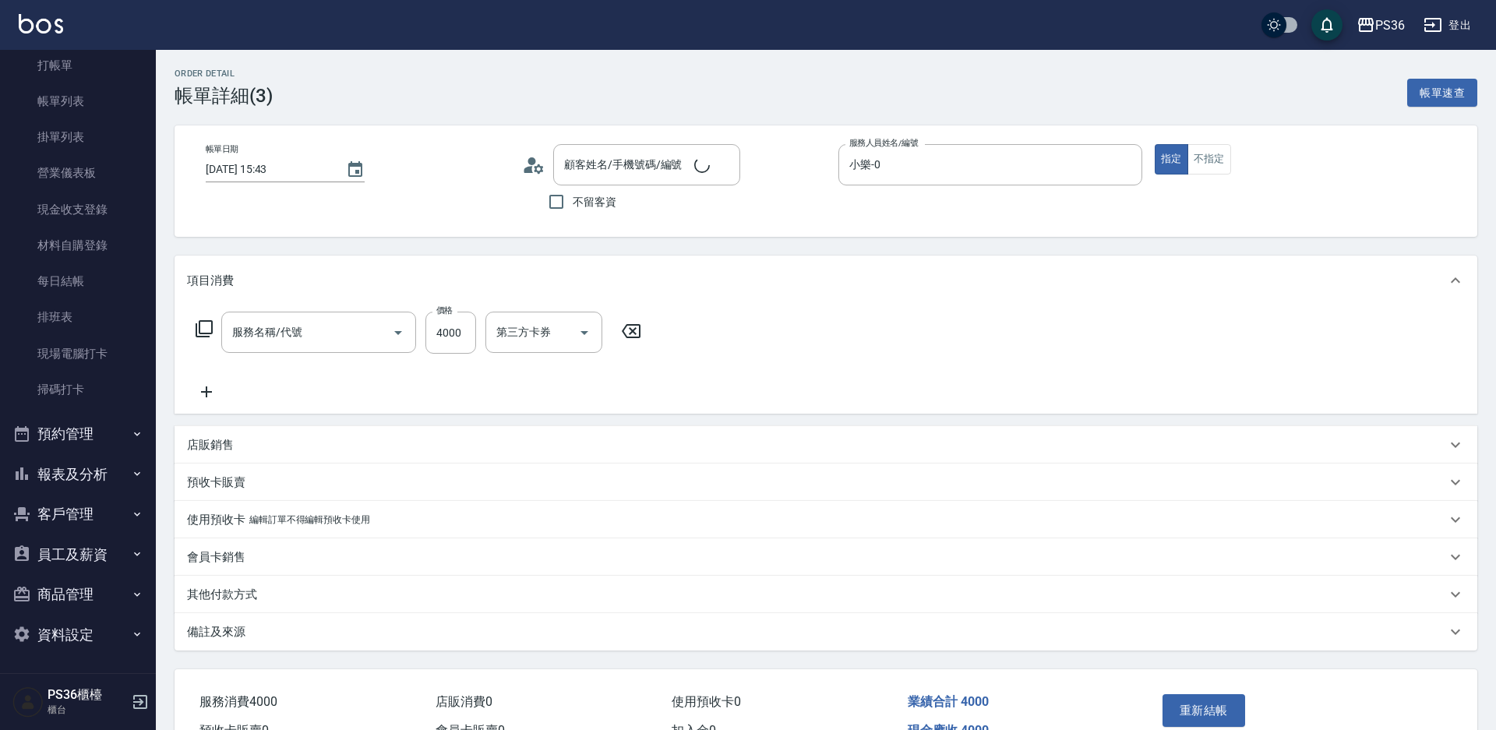
type input "[DATE] 15:43"
type input "小樂-0"
type input "拆接髮(402)"
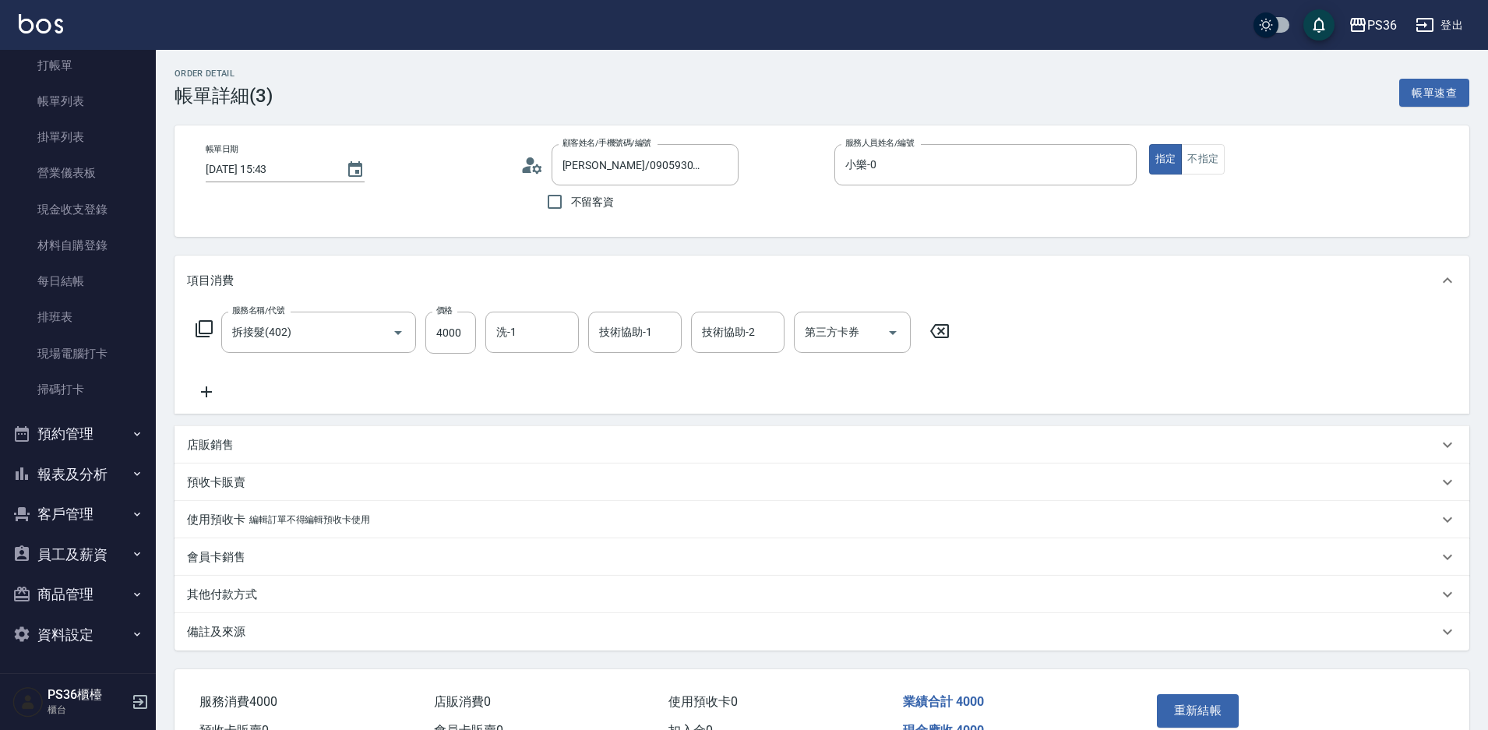
type input "[PERSON_NAME]/0905930529/"
click at [101, 106] on link "帳單列表" at bounding box center [77, 101] width 143 height 36
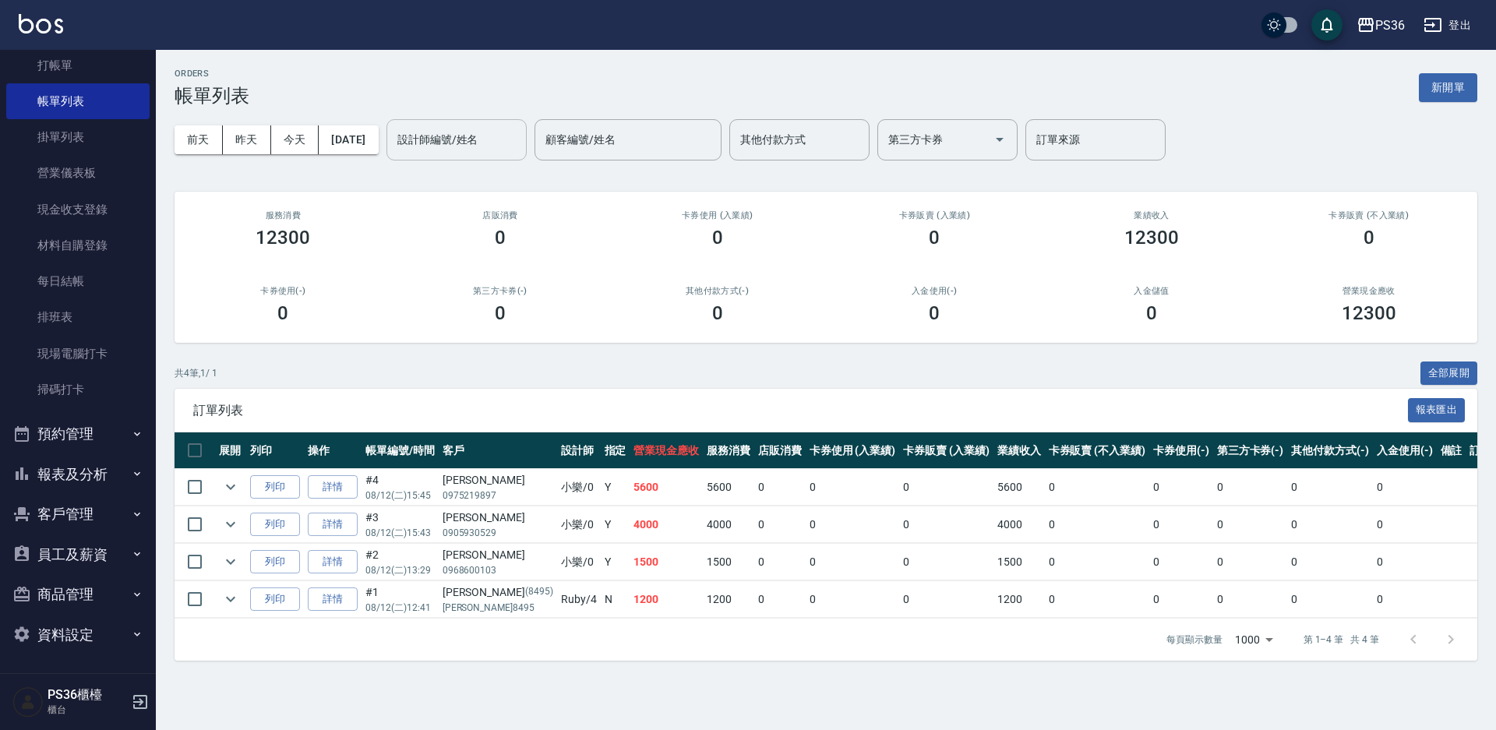
click at [474, 130] on input "設計師編號/姓名" at bounding box center [456, 139] width 126 height 27
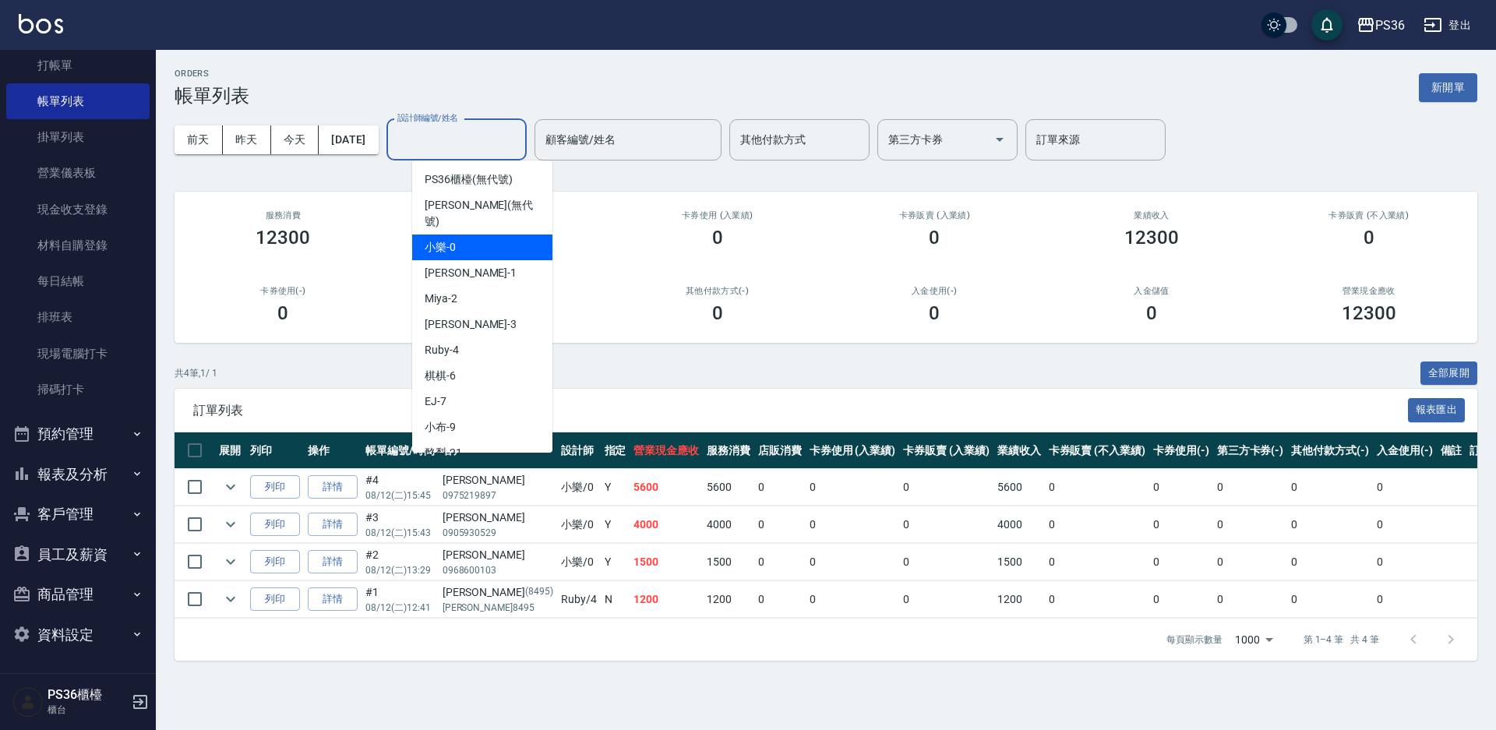
click at [482, 234] on div "小樂 -0" at bounding box center [482, 247] width 140 height 26
type input "小樂-0"
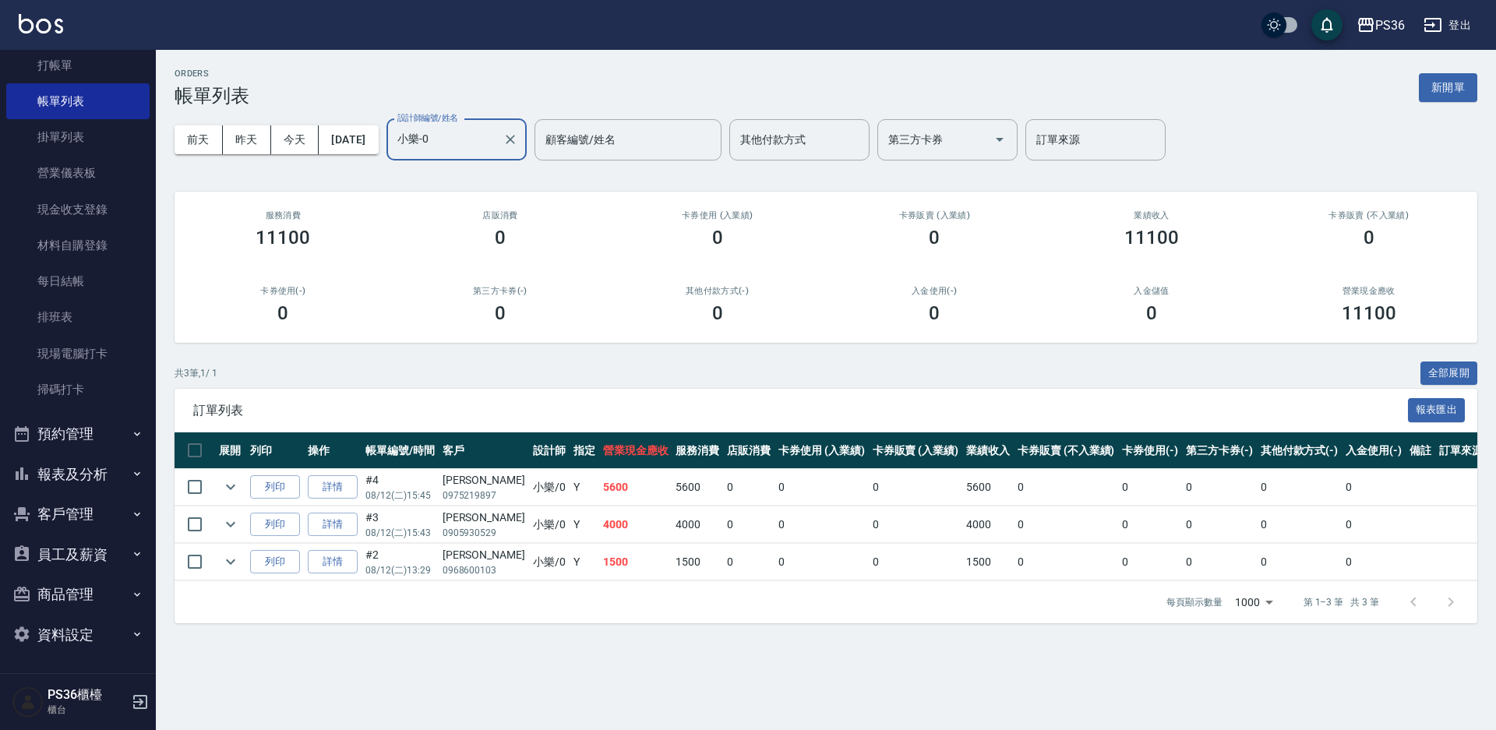
click at [107, 479] on button "報表及分析" at bounding box center [77, 474] width 143 height 41
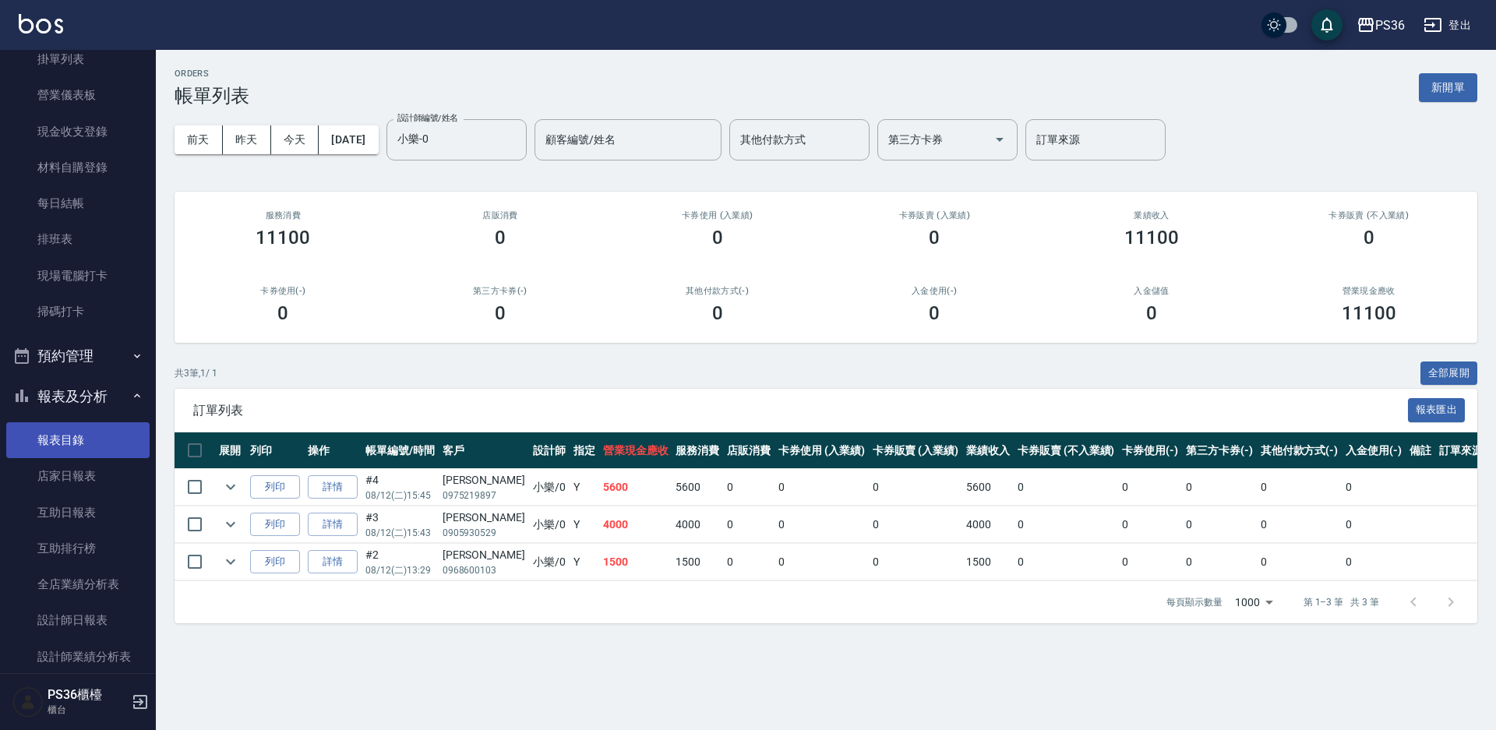
scroll to position [211, 0]
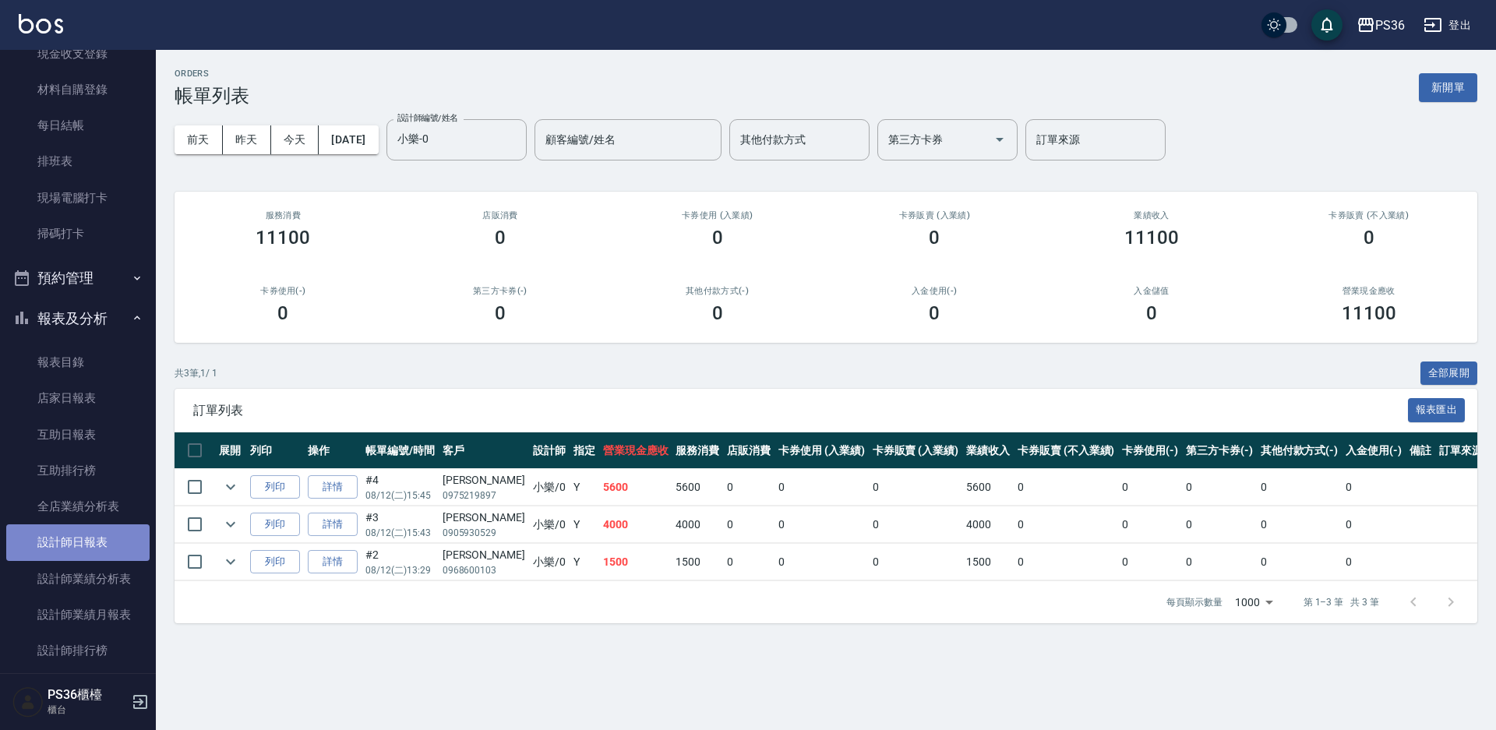
click at [90, 538] on link "設計師日報表" at bounding box center [77, 542] width 143 height 36
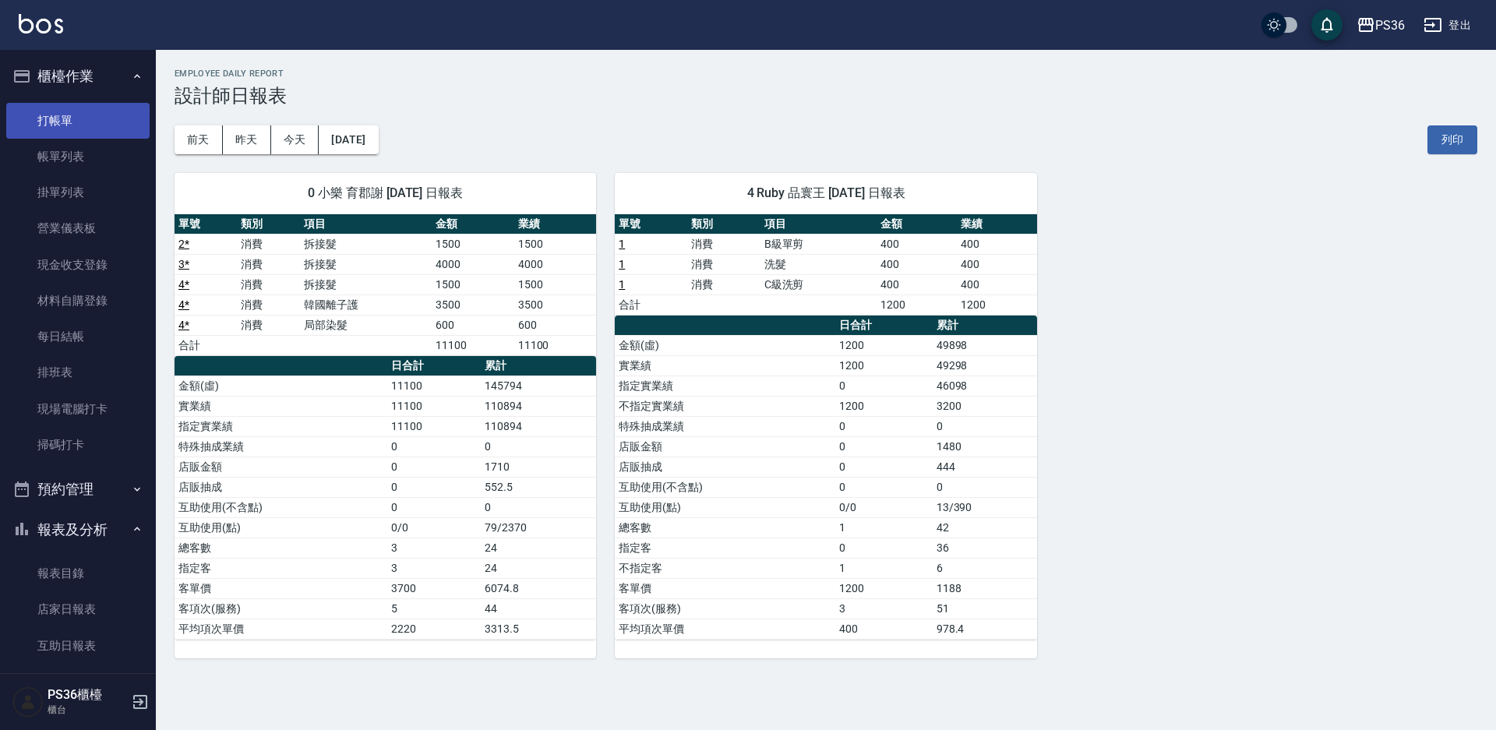
click at [61, 113] on link "打帳單" at bounding box center [77, 121] width 143 height 36
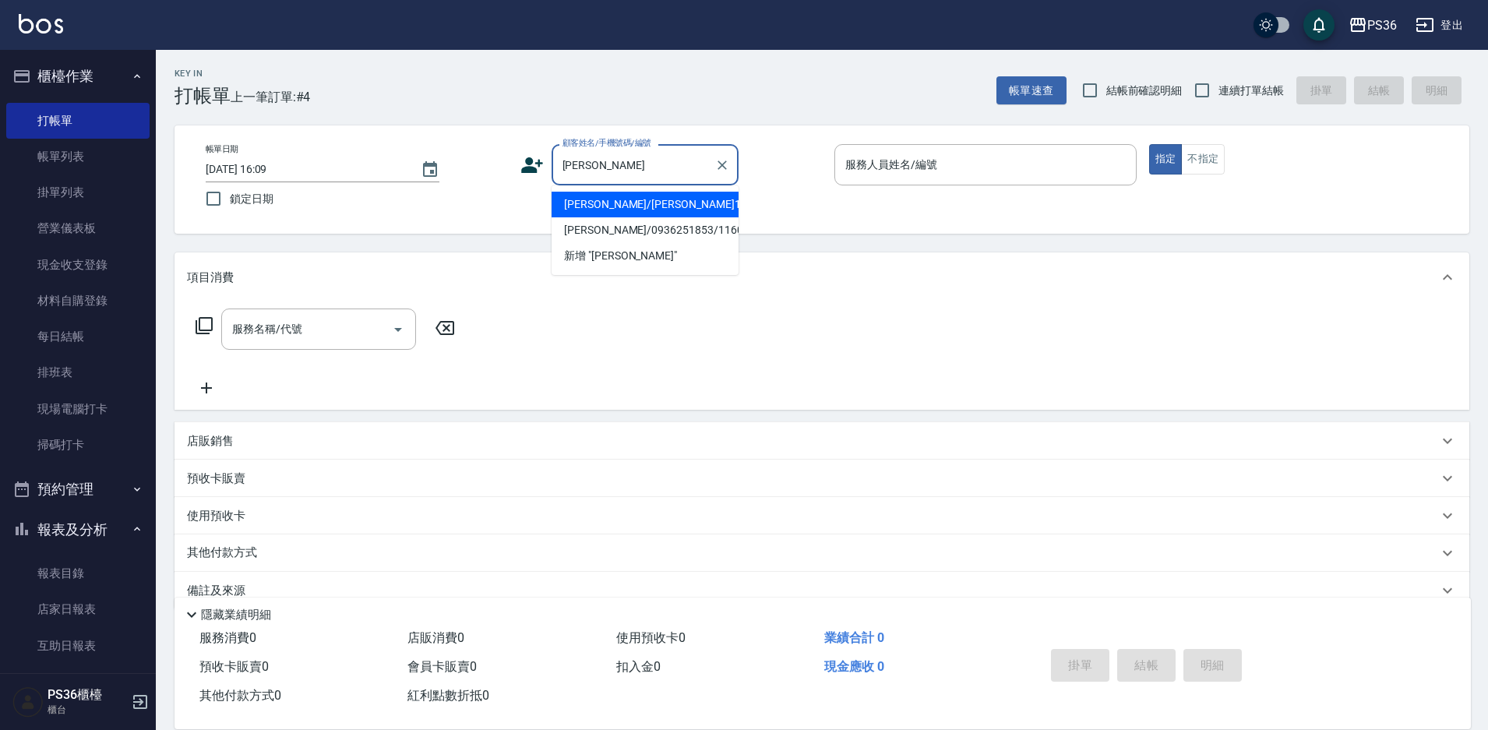
click at [654, 209] on li "[PERSON_NAME]/[PERSON_NAME]1562/1562" at bounding box center [645, 205] width 187 height 26
type input "[PERSON_NAME]/[PERSON_NAME]1562/1562"
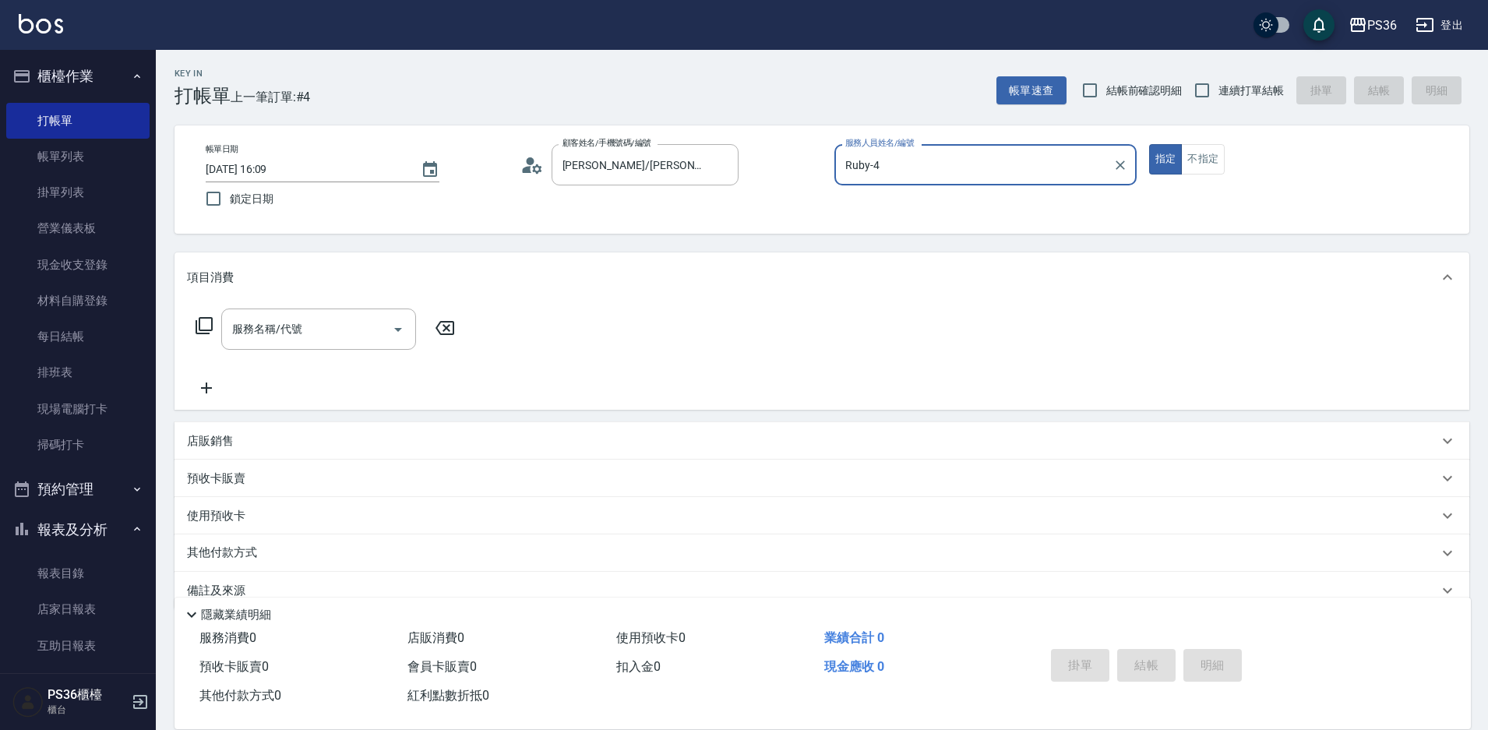
type input "Ruby-4"
click at [332, 323] on input "服務名稱/代號" at bounding box center [306, 329] width 157 height 27
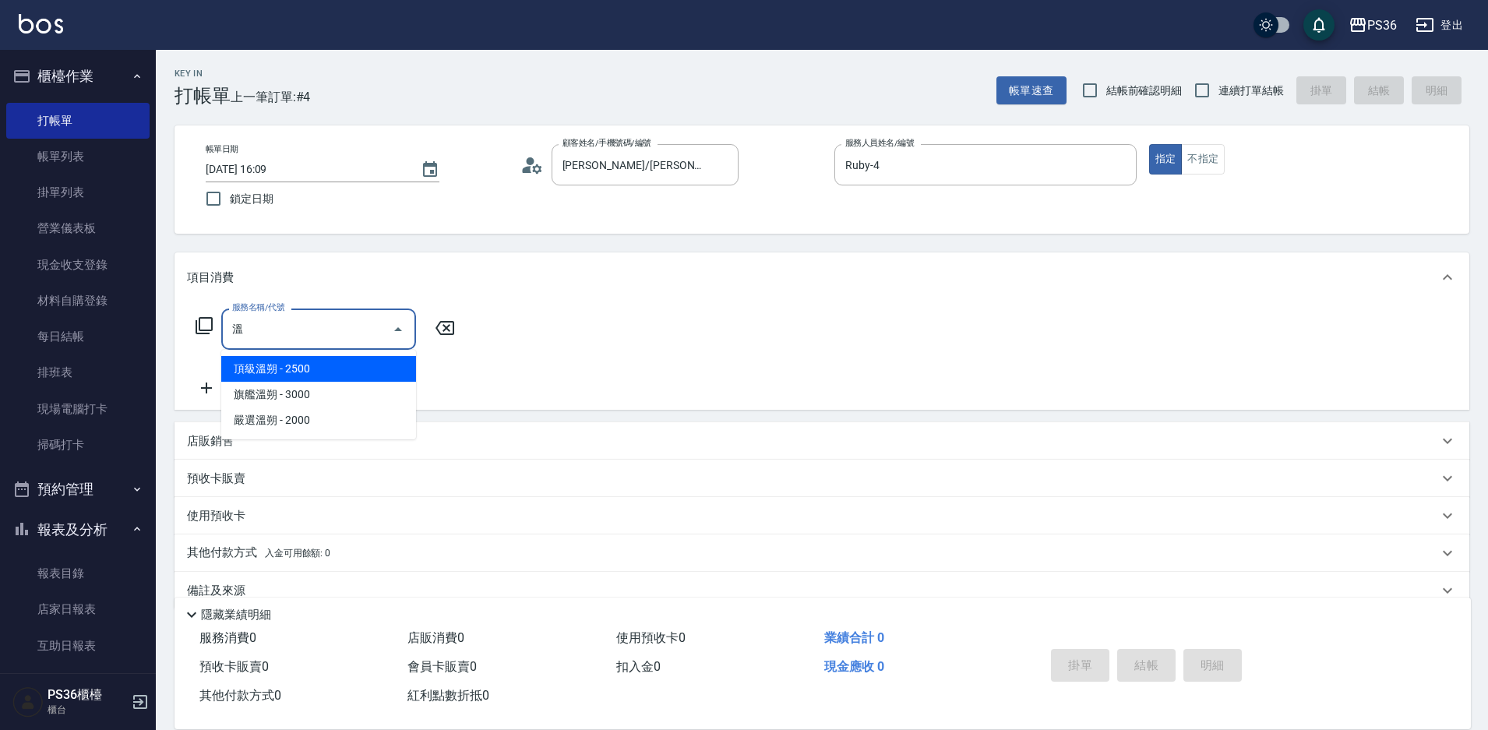
click at [325, 373] on span "頂級溫朔 - 2500" at bounding box center [318, 369] width 195 height 26
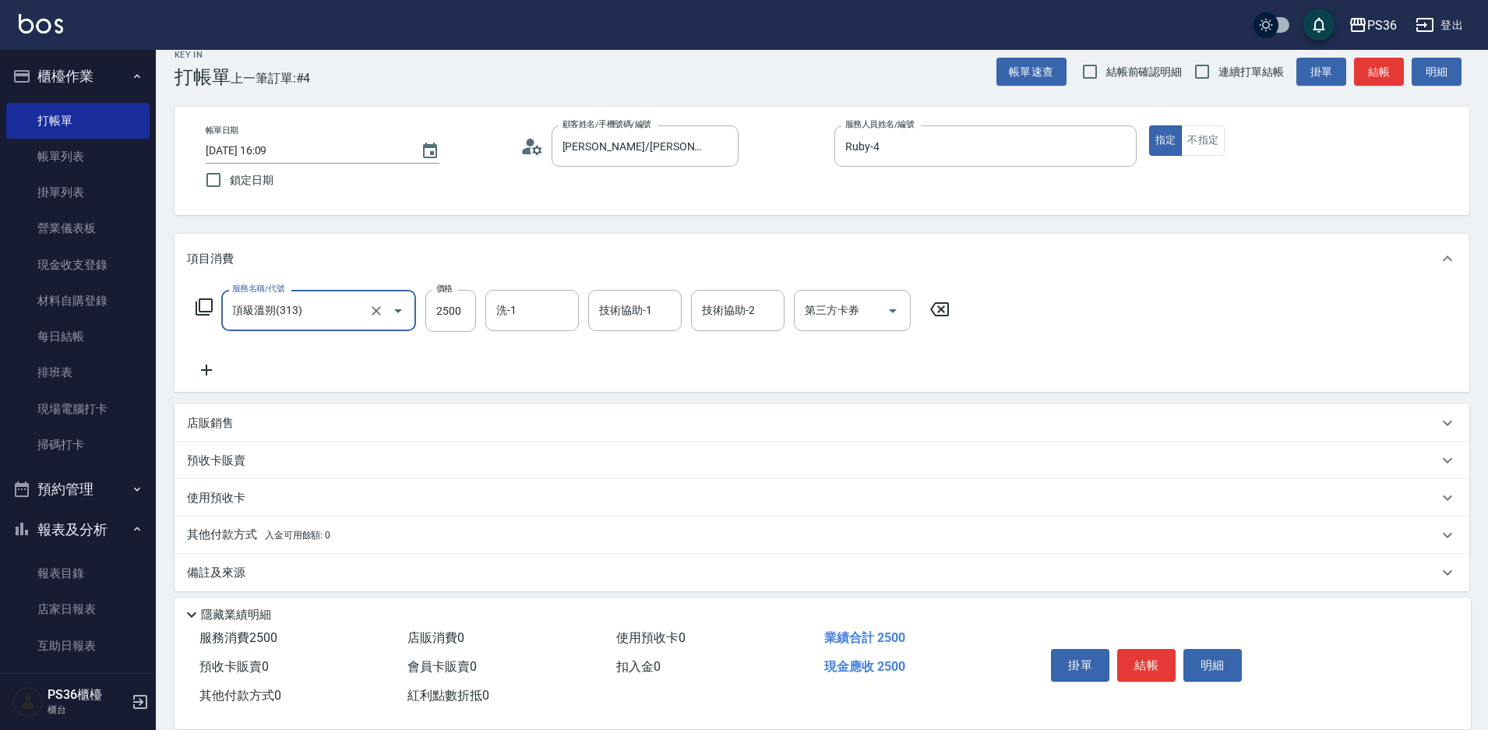
scroll to position [30, 0]
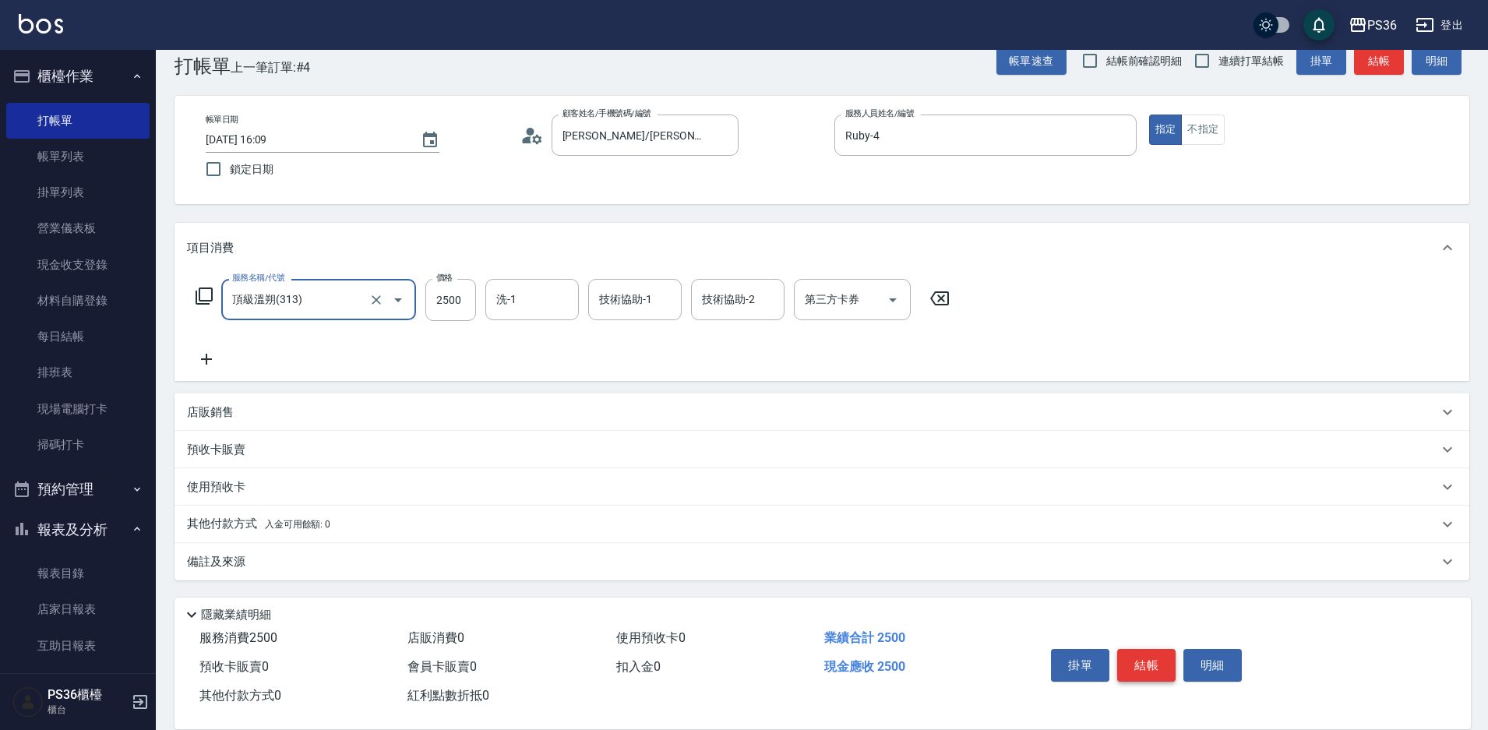
type input "頂級溫朔(313)"
click at [1156, 657] on button "結帳" at bounding box center [1146, 665] width 58 height 33
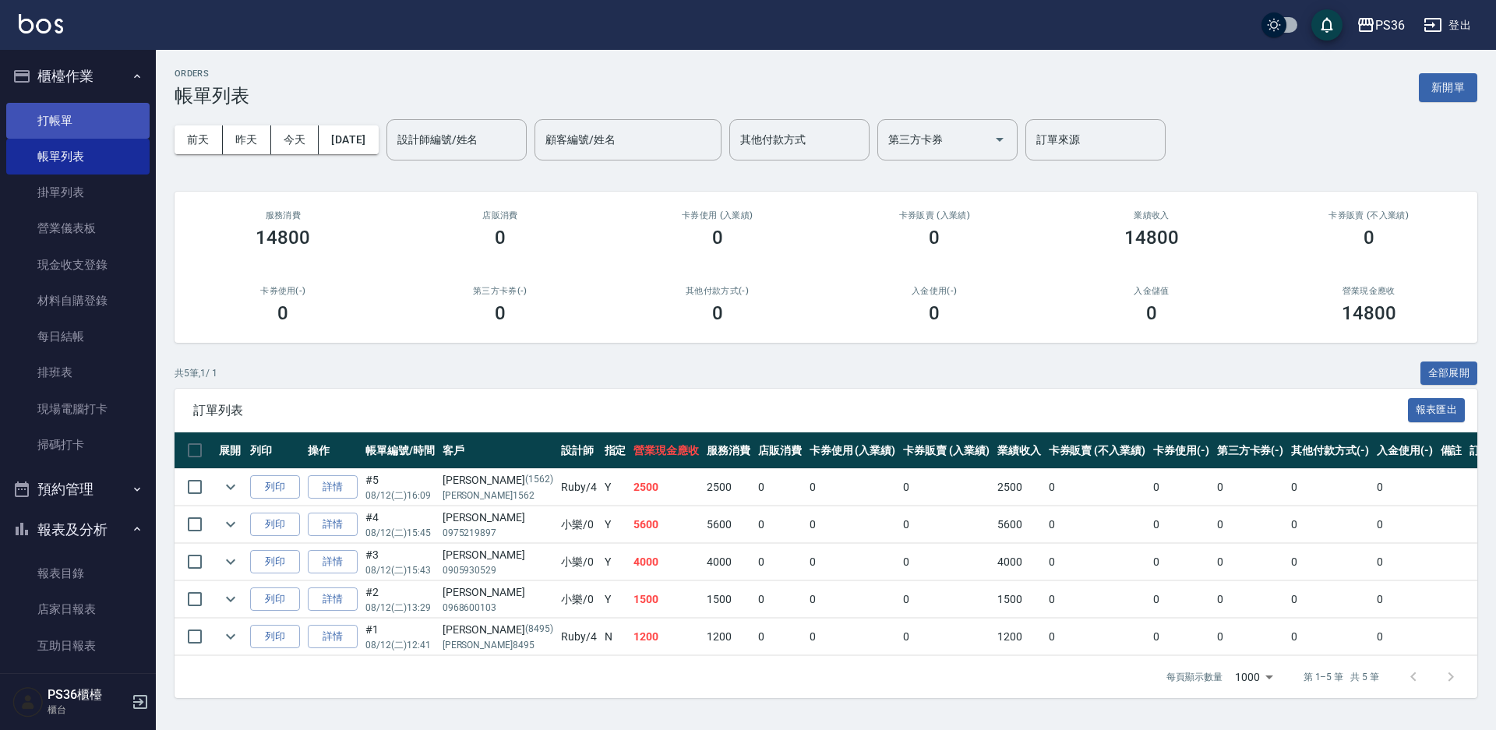
click at [72, 126] on link "打帳單" at bounding box center [77, 121] width 143 height 36
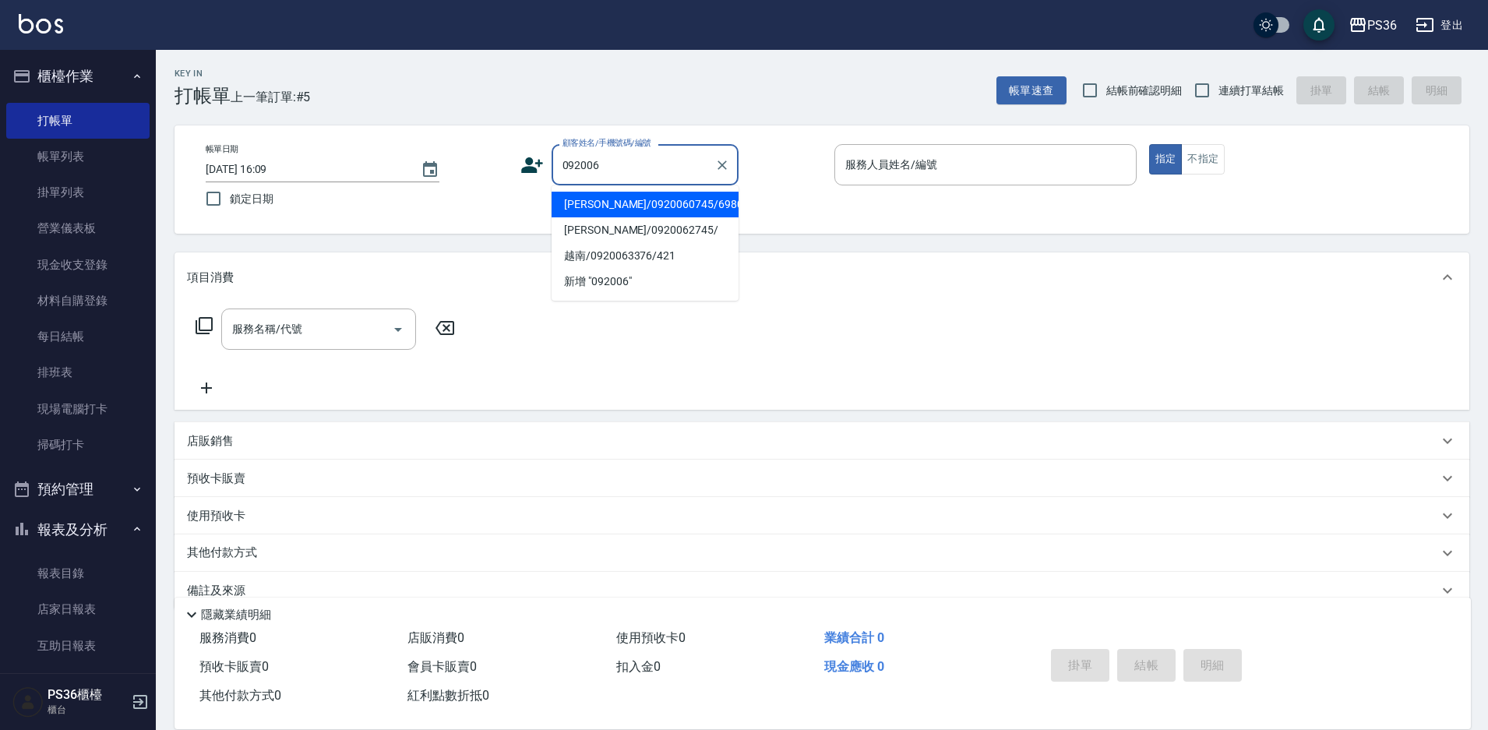
click at [646, 197] on li "[PERSON_NAME]/0920060745/6980" at bounding box center [645, 205] width 187 height 26
type input "[PERSON_NAME]/0920060745/6980"
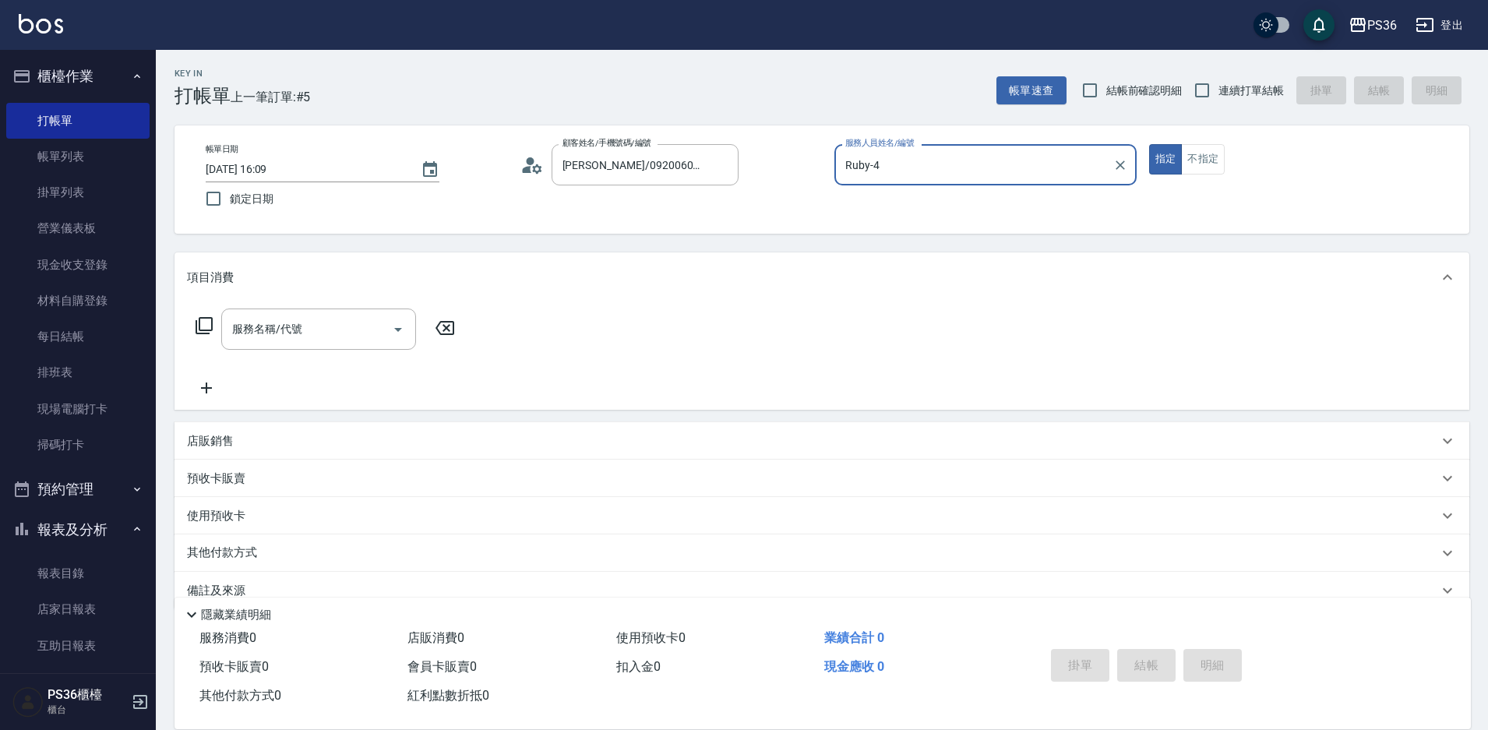
type input "Ruby-4"
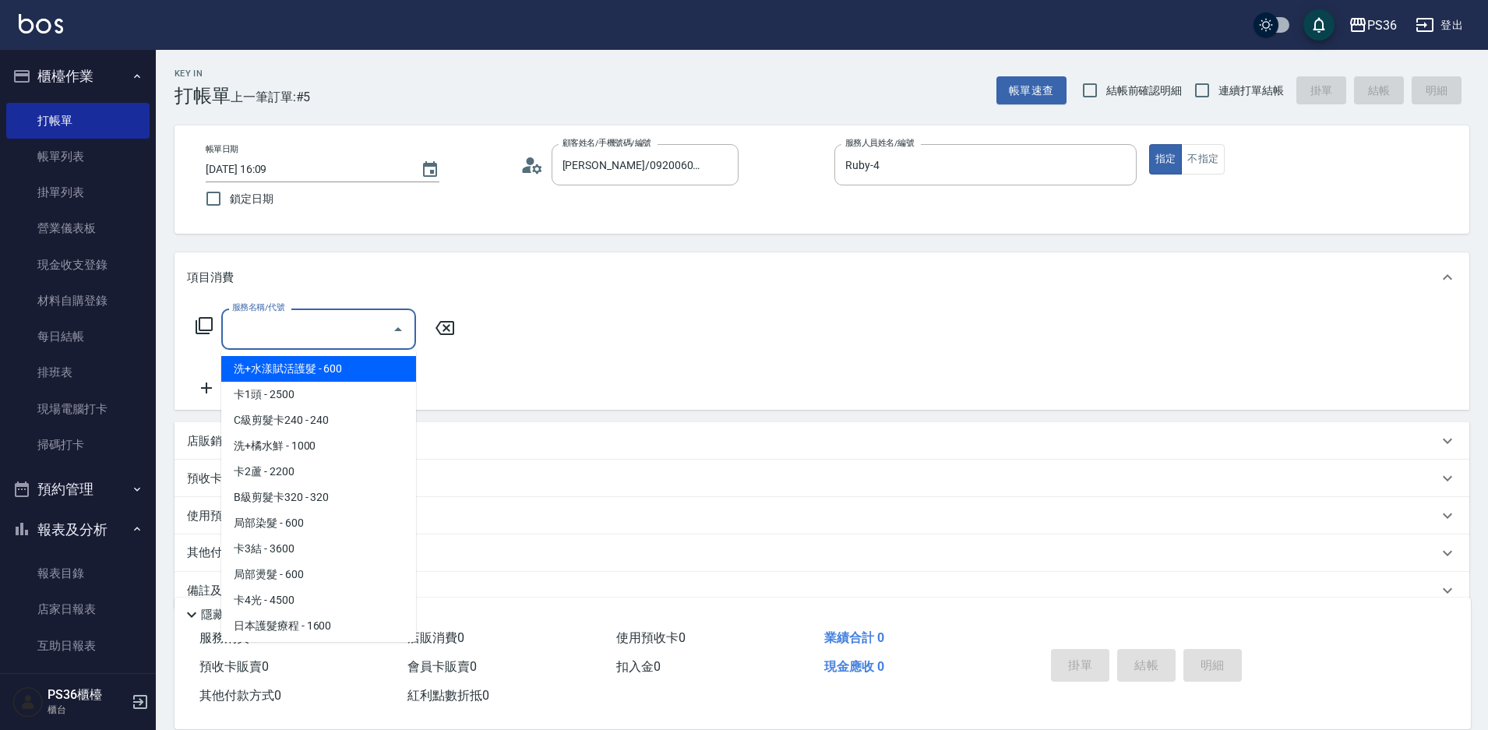
click at [340, 320] on input "服務名稱/代號" at bounding box center [306, 329] width 157 height 27
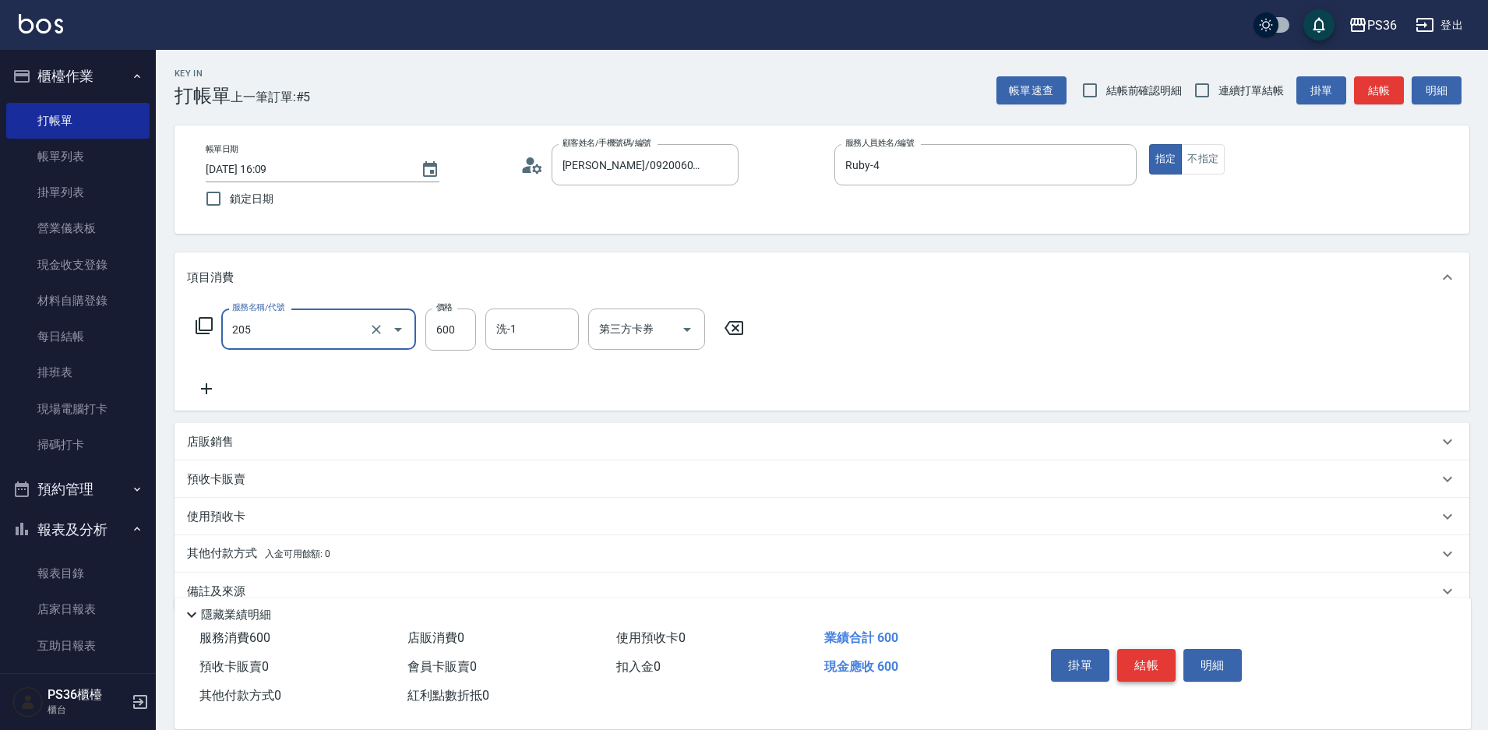
type input "A級洗剪(205)"
click at [1169, 660] on button "結帳" at bounding box center [1146, 665] width 58 height 33
